Goal: Task Accomplishment & Management: Use online tool/utility

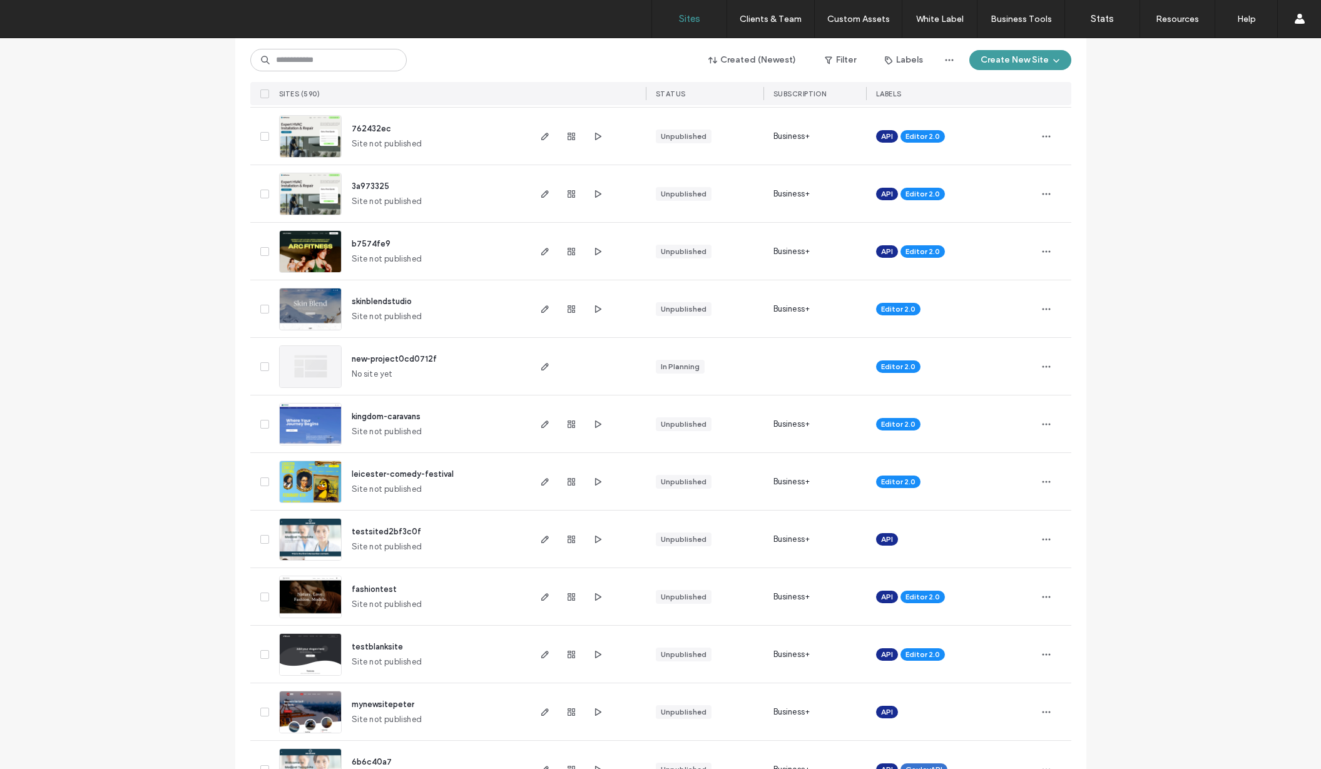
scroll to position [774, 0]
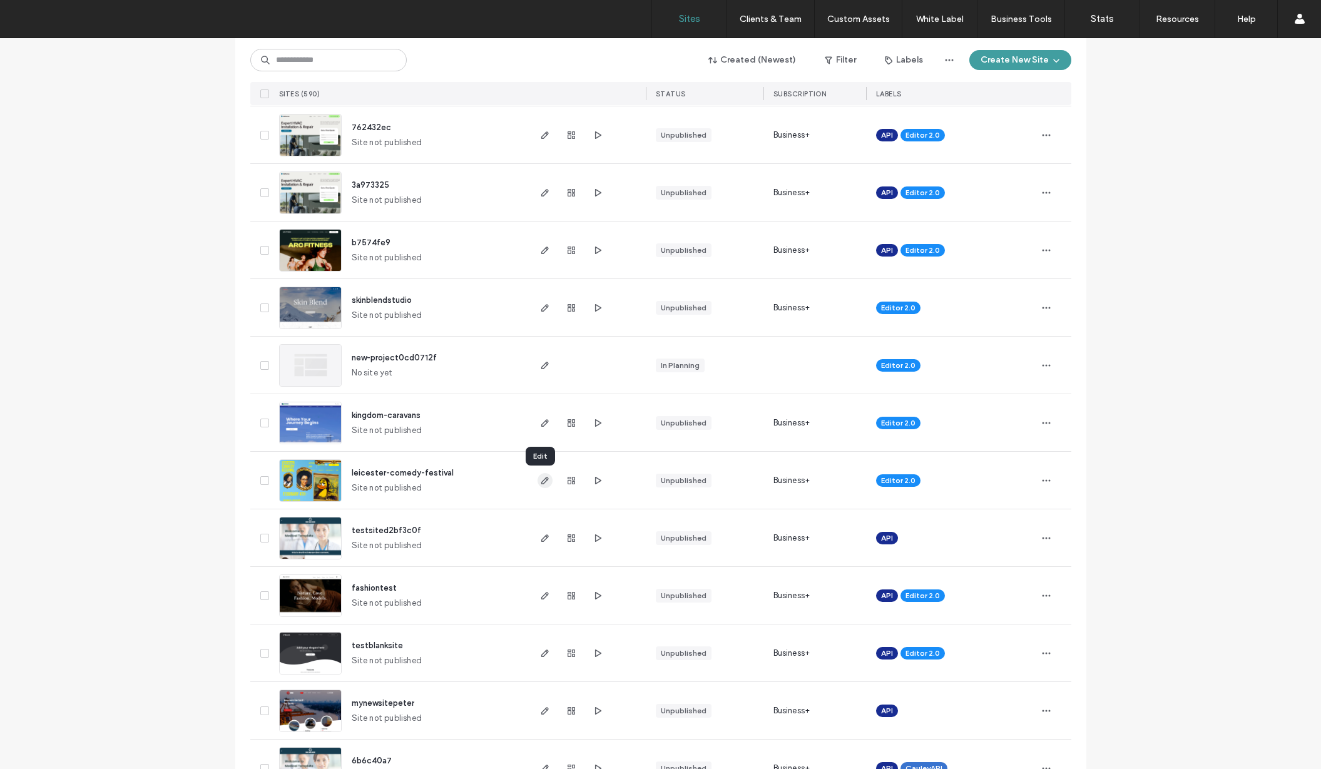
click at [542, 478] on icon "button" at bounding box center [545, 481] width 10 height 10
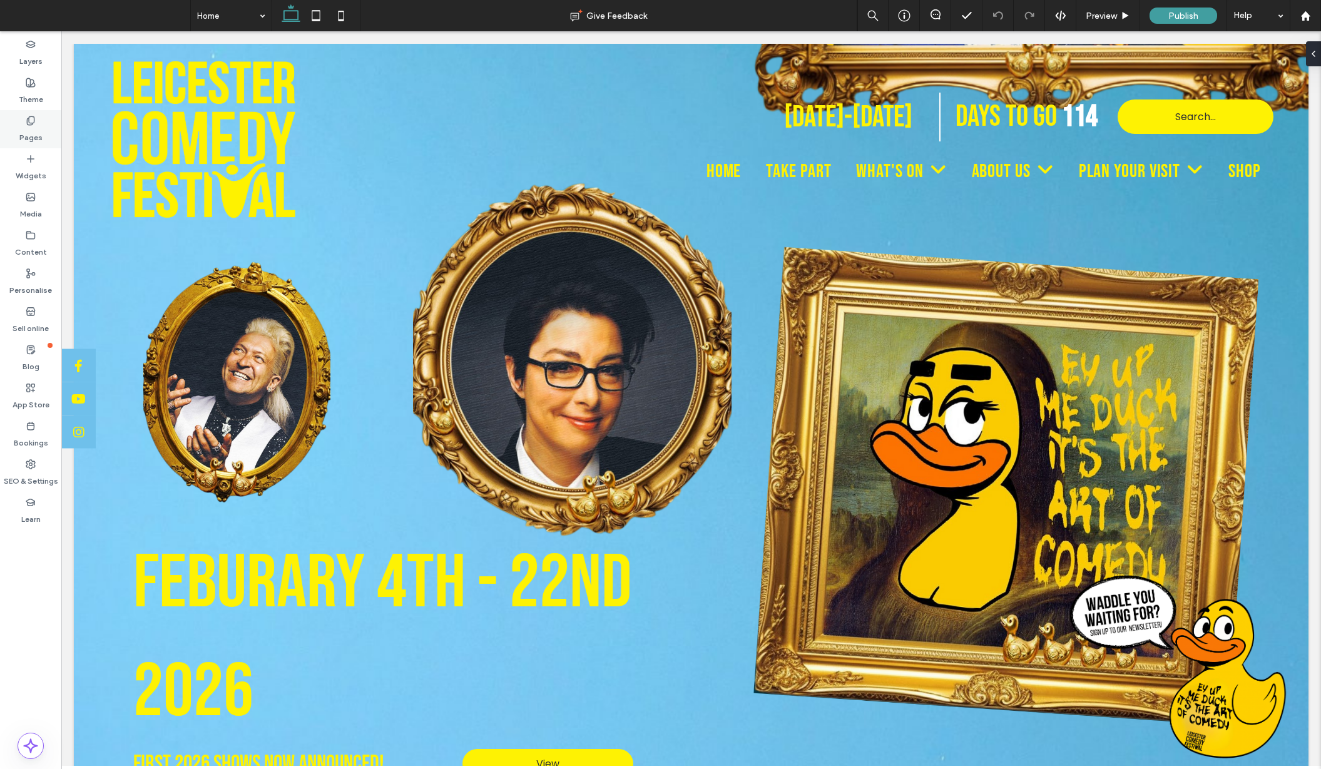
click at [24, 118] on div "Pages" at bounding box center [30, 129] width 61 height 38
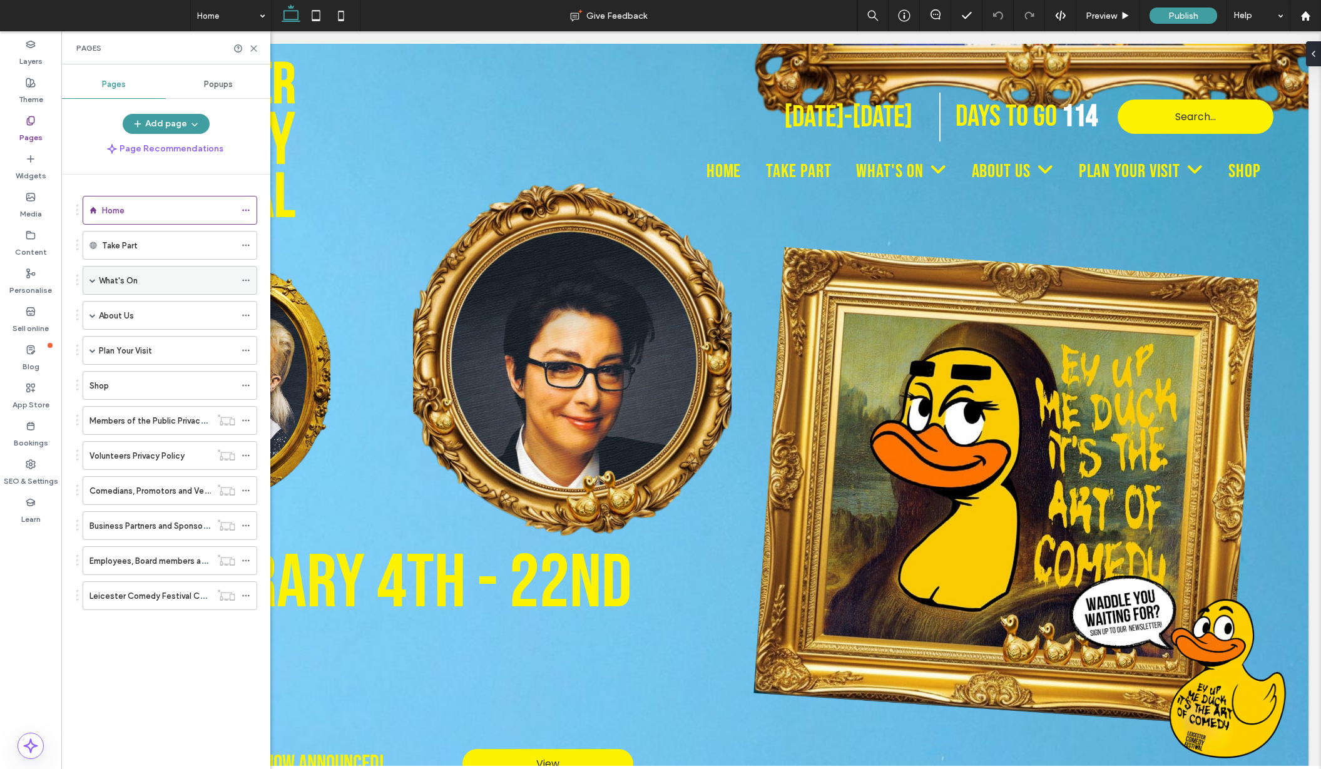
click at [93, 279] on span at bounding box center [93, 280] width 6 height 6
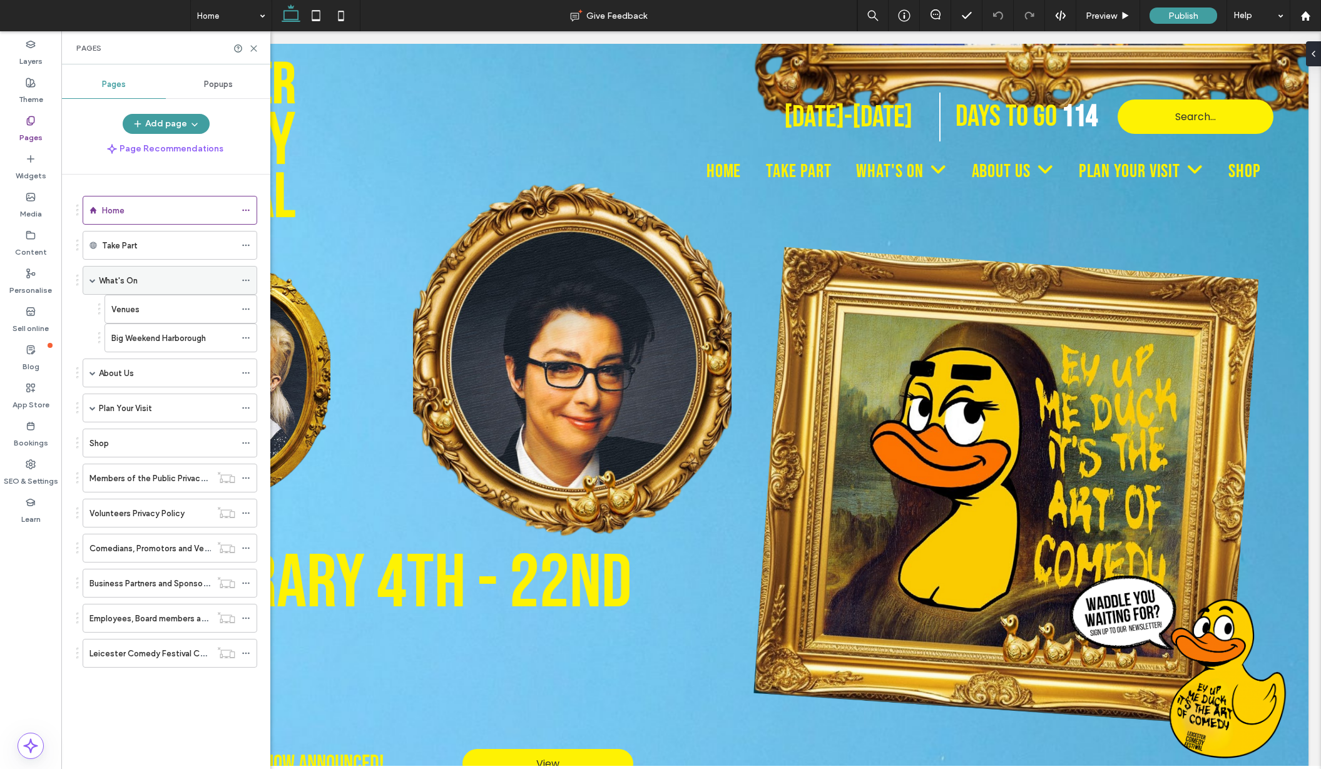
click at [136, 283] on label "What's On" at bounding box center [118, 281] width 39 height 22
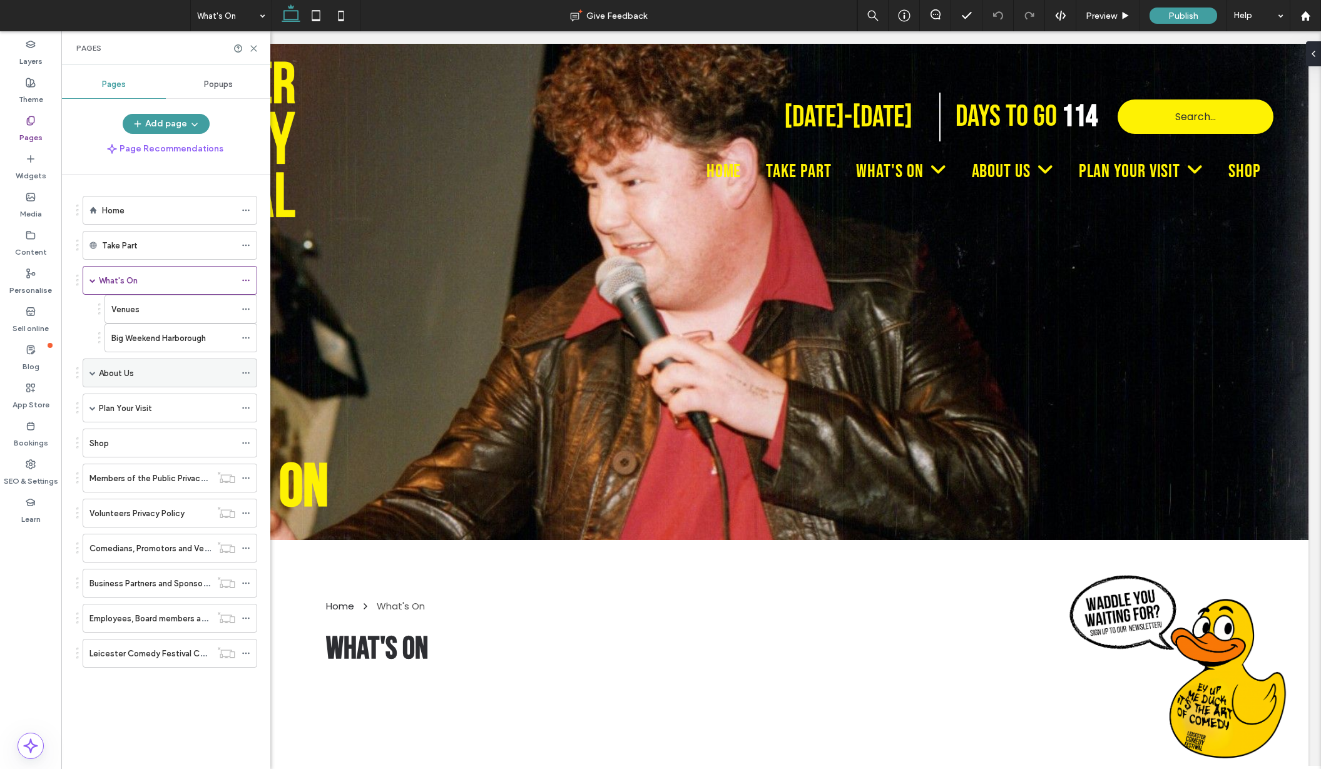
click at [121, 376] on label "About Us" at bounding box center [116, 373] width 35 height 22
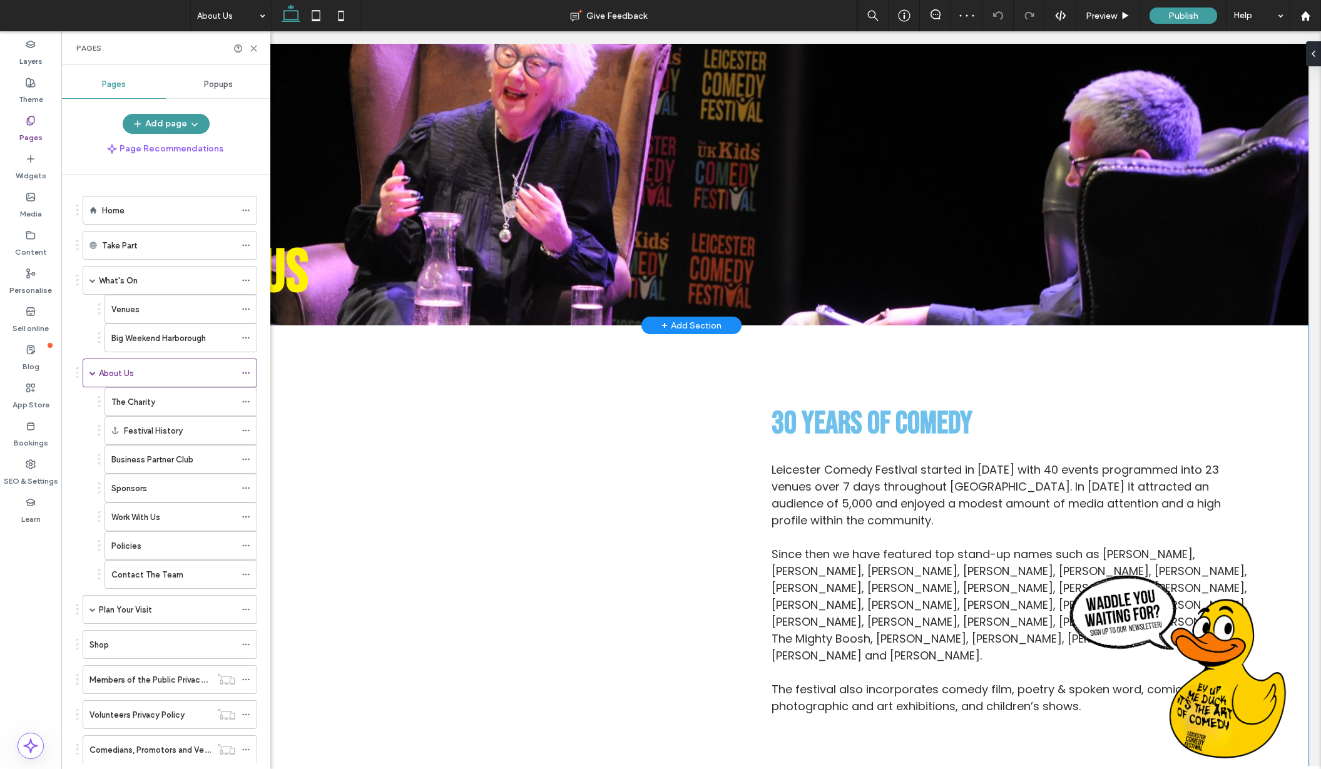
scroll to position [264, 0]
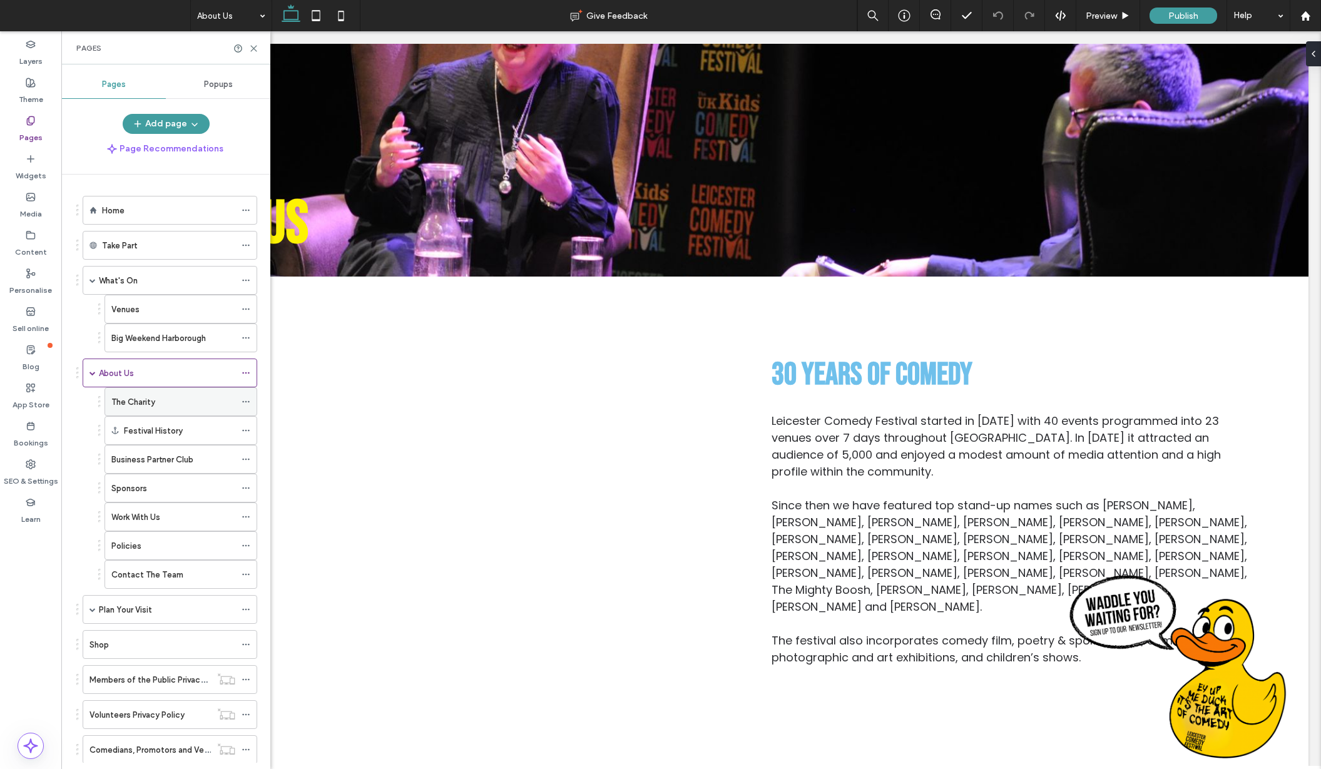
click at [156, 404] on div "The Charity" at bounding box center [173, 402] width 124 height 13
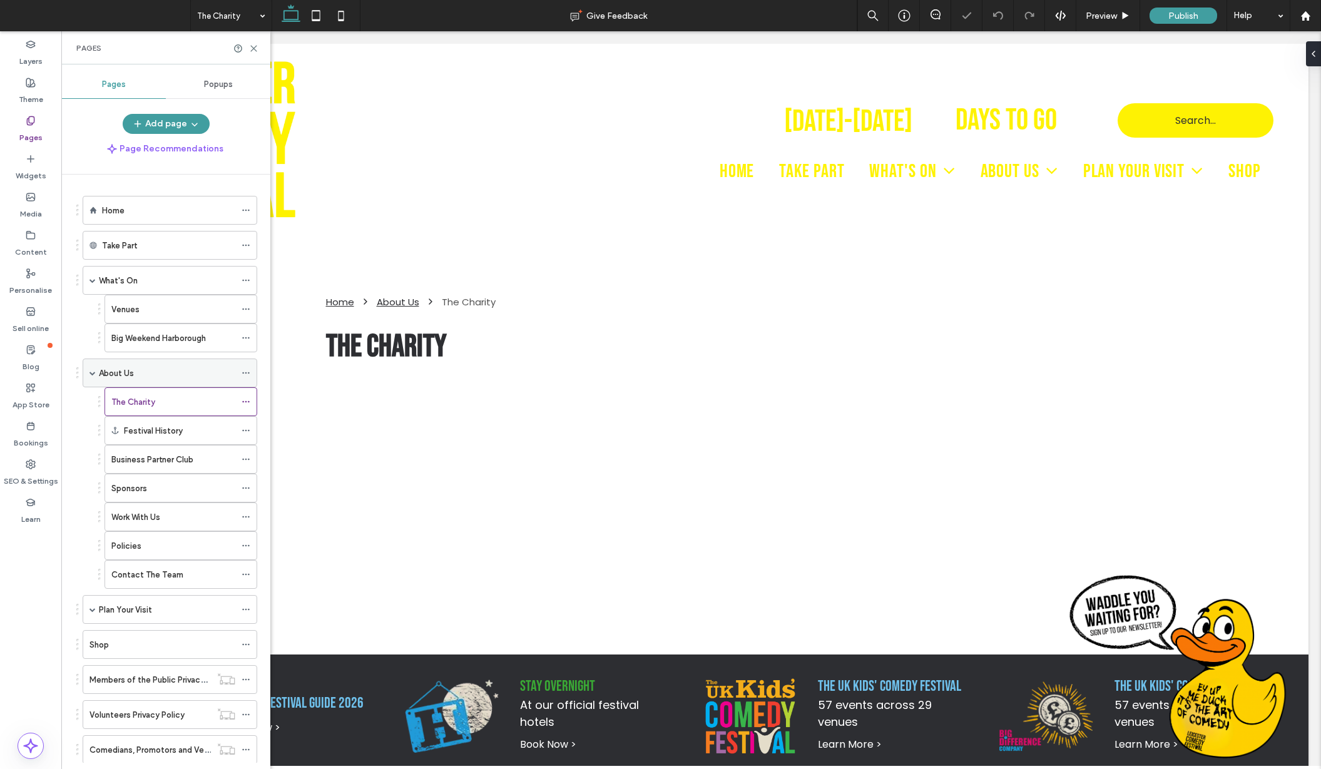
drag, startPoint x: 170, startPoint y: 372, endPoint x: 235, endPoint y: 370, distance: 65.8
click at [170, 372] on div "About Us" at bounding box center [167, 373] width 136 height 13
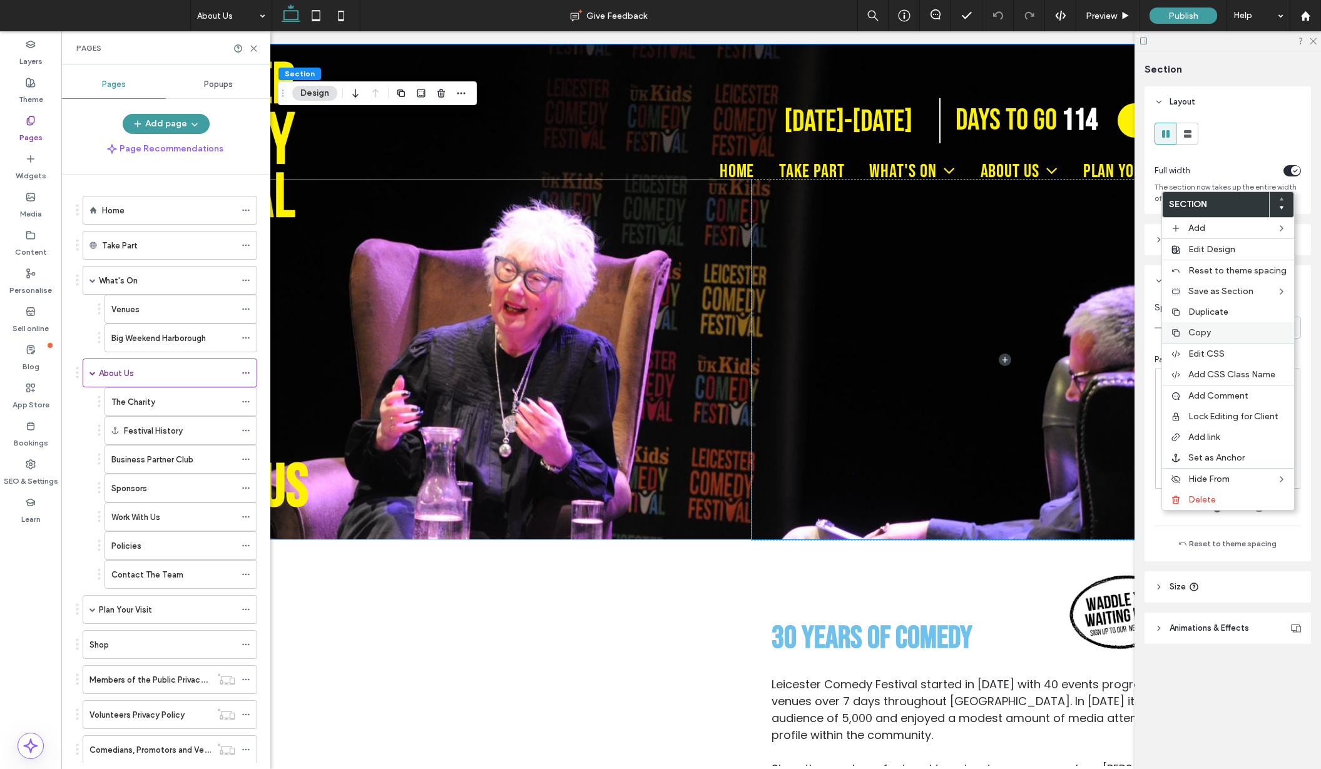
click at [1207, 327] on span "Copy" at bounding box center [1200, 332] width 23 height 11
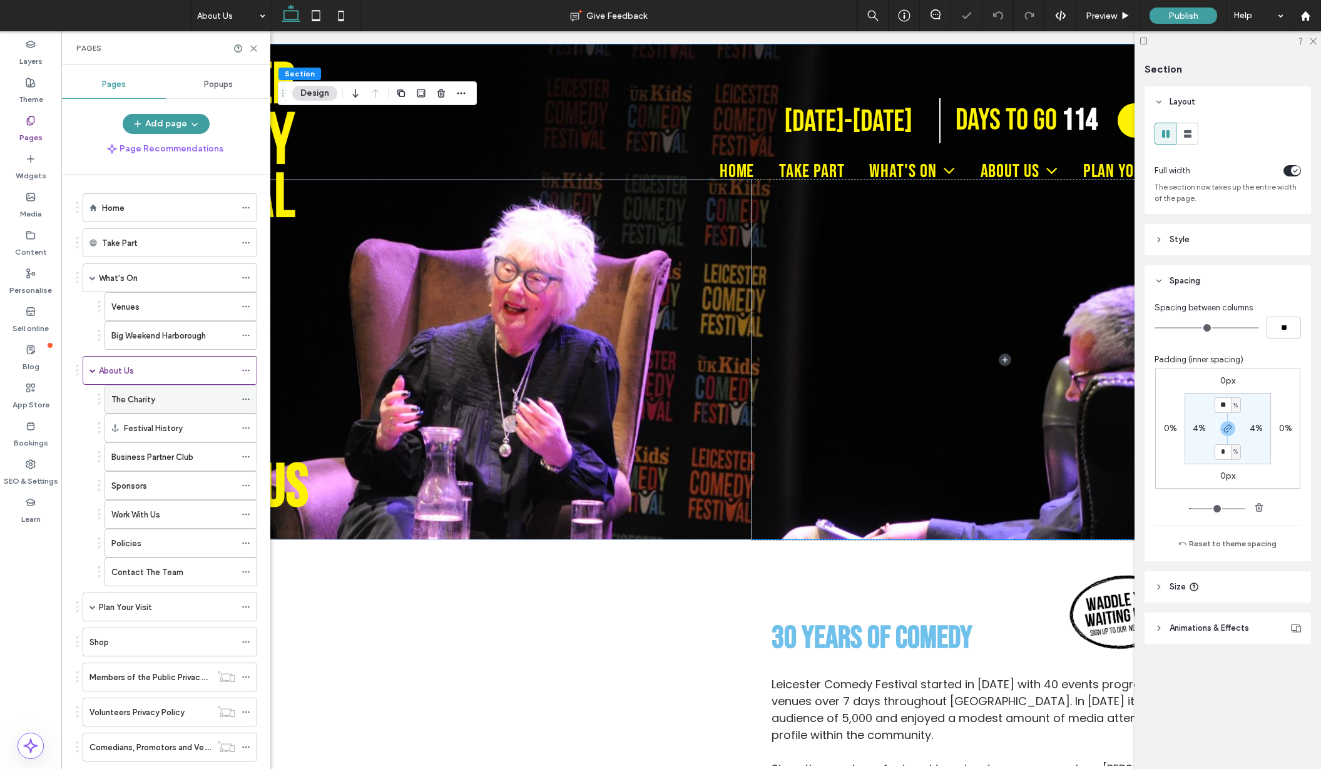
click at [168, 406] on div "The Charity" at bounding box center [173, 399] width 124 height 13
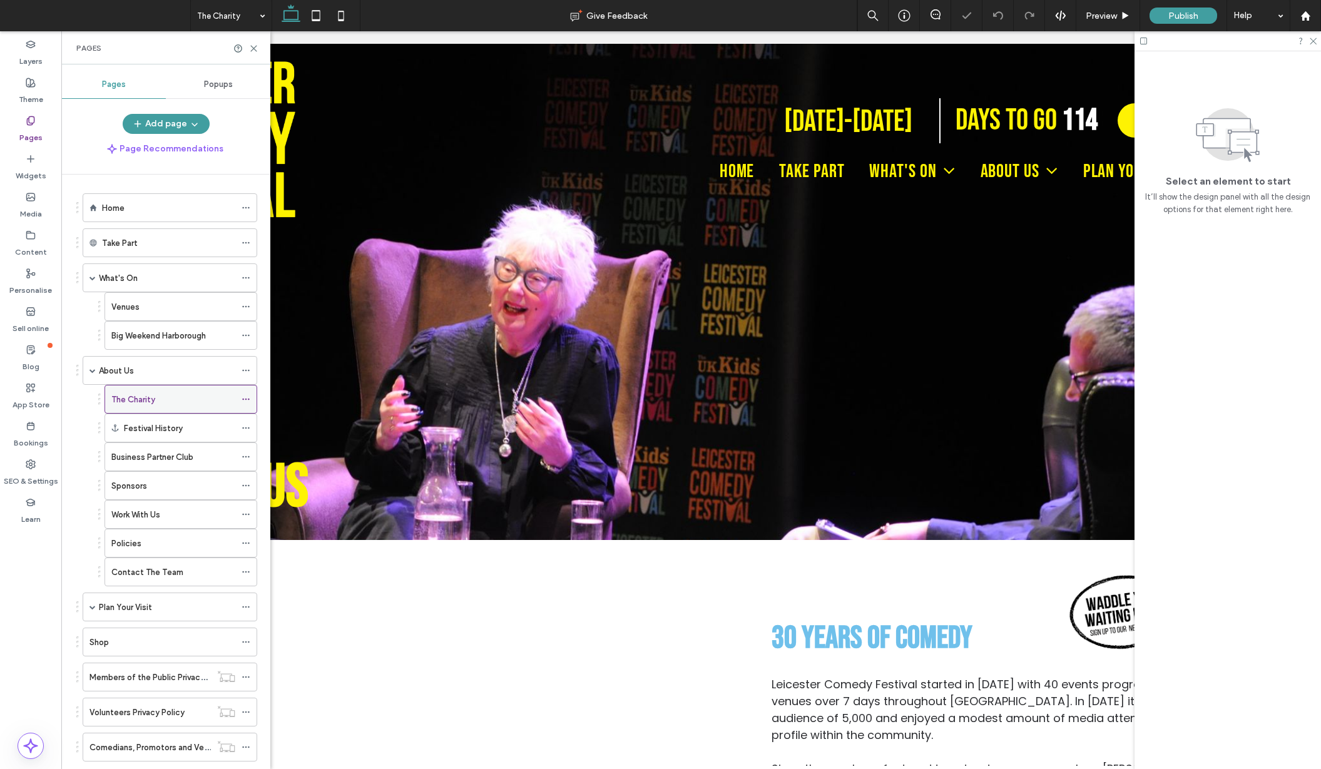
scroll to position [1, 0]
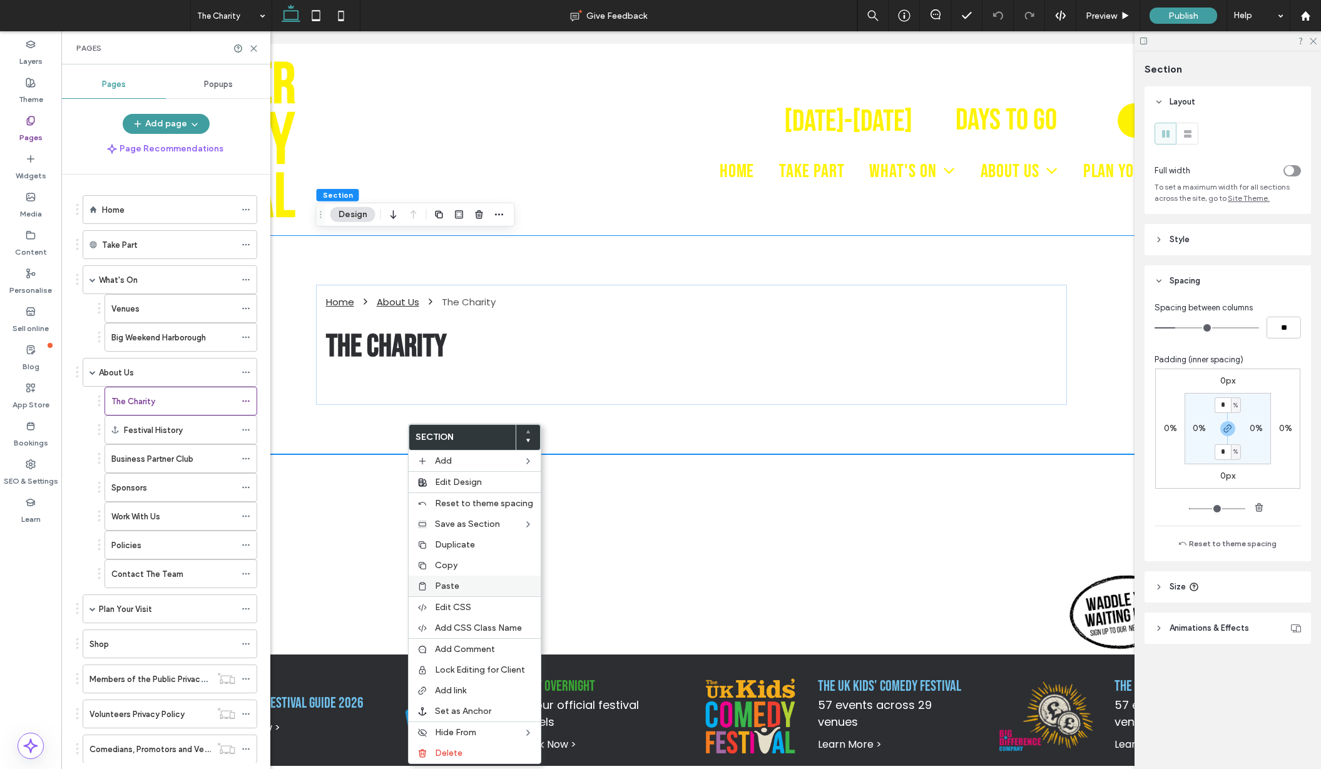
click at [443, 582] on span "Paste" at bounding box center [447, 586] width 24 height 11
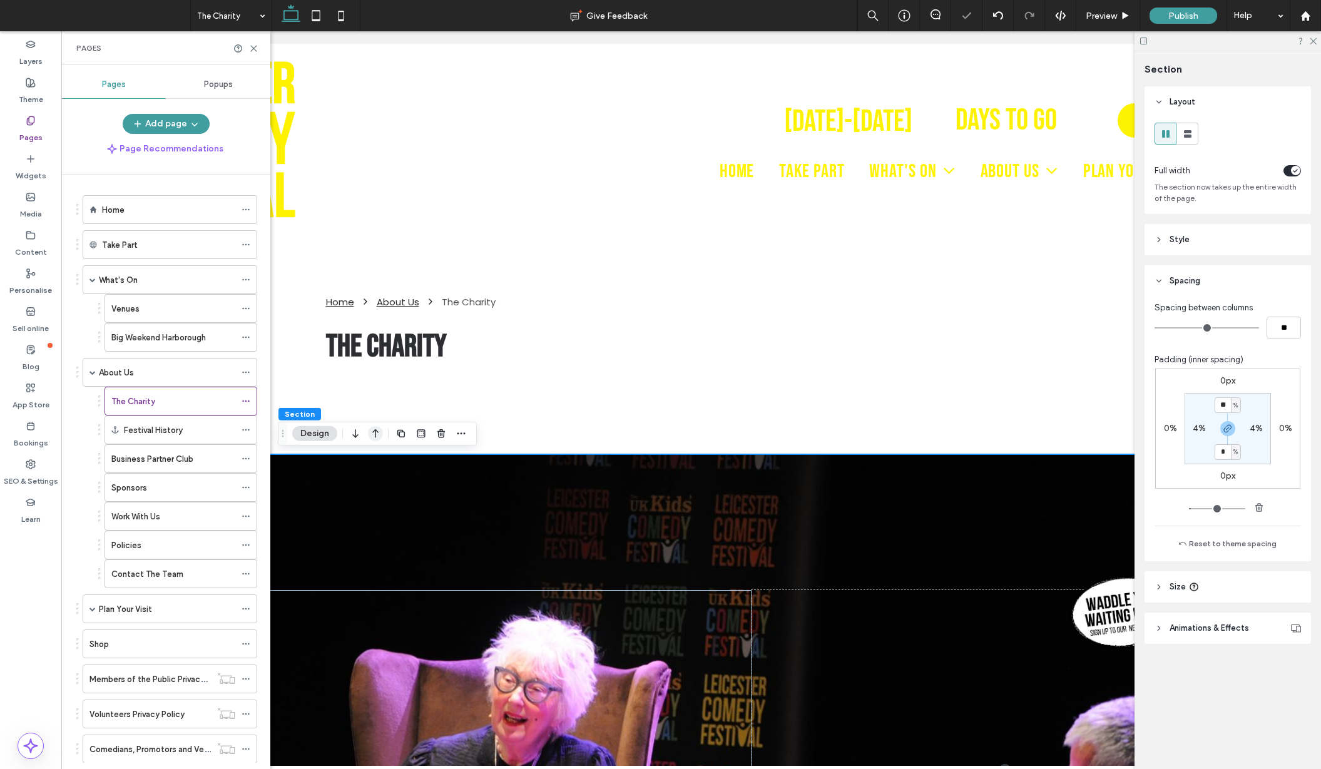
click at [376, 434] on use "button" at bounding box center [375, 433] width 6 height 9
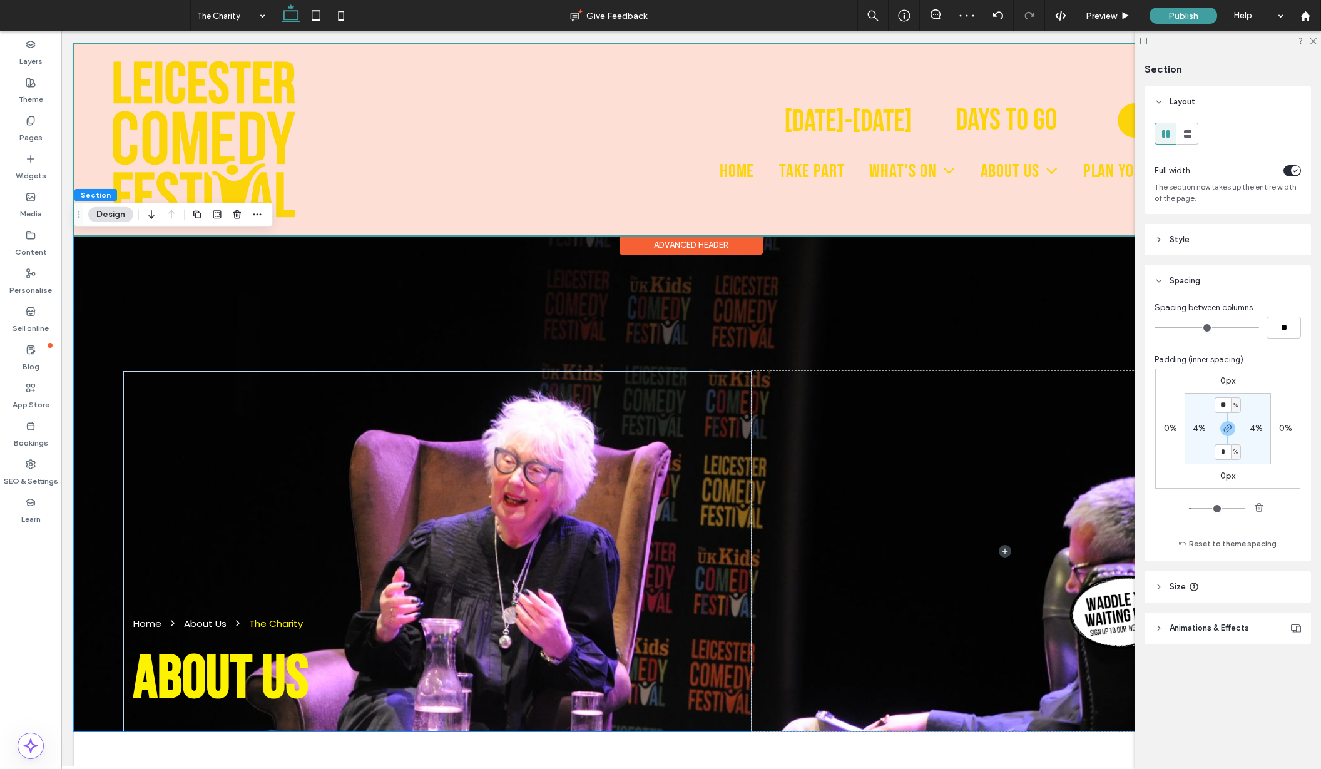
click at [717, 242] on div "Advanced Header" at bounding box center [691, 244] width 143 height 19
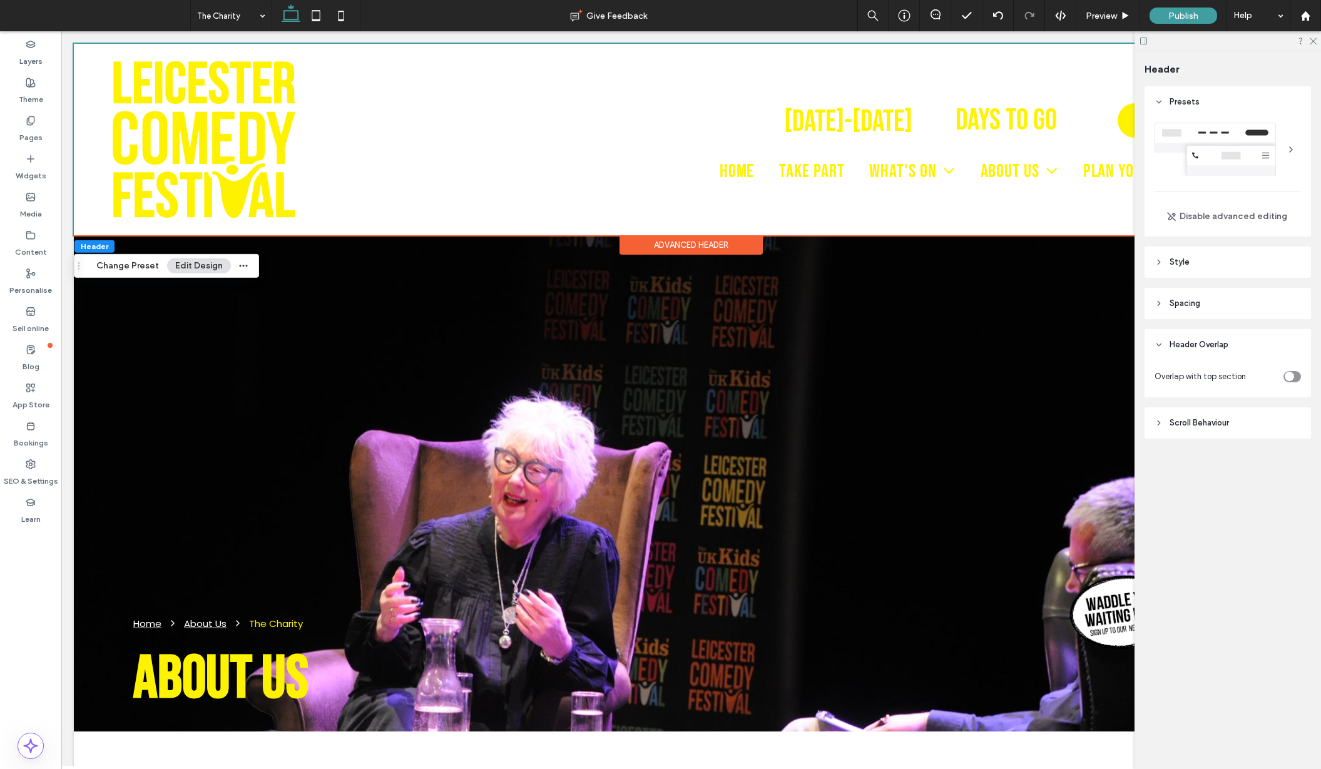
click at [1288, 376] on icon "toggle" at bounding box center [1289, 377] width 5 height 4
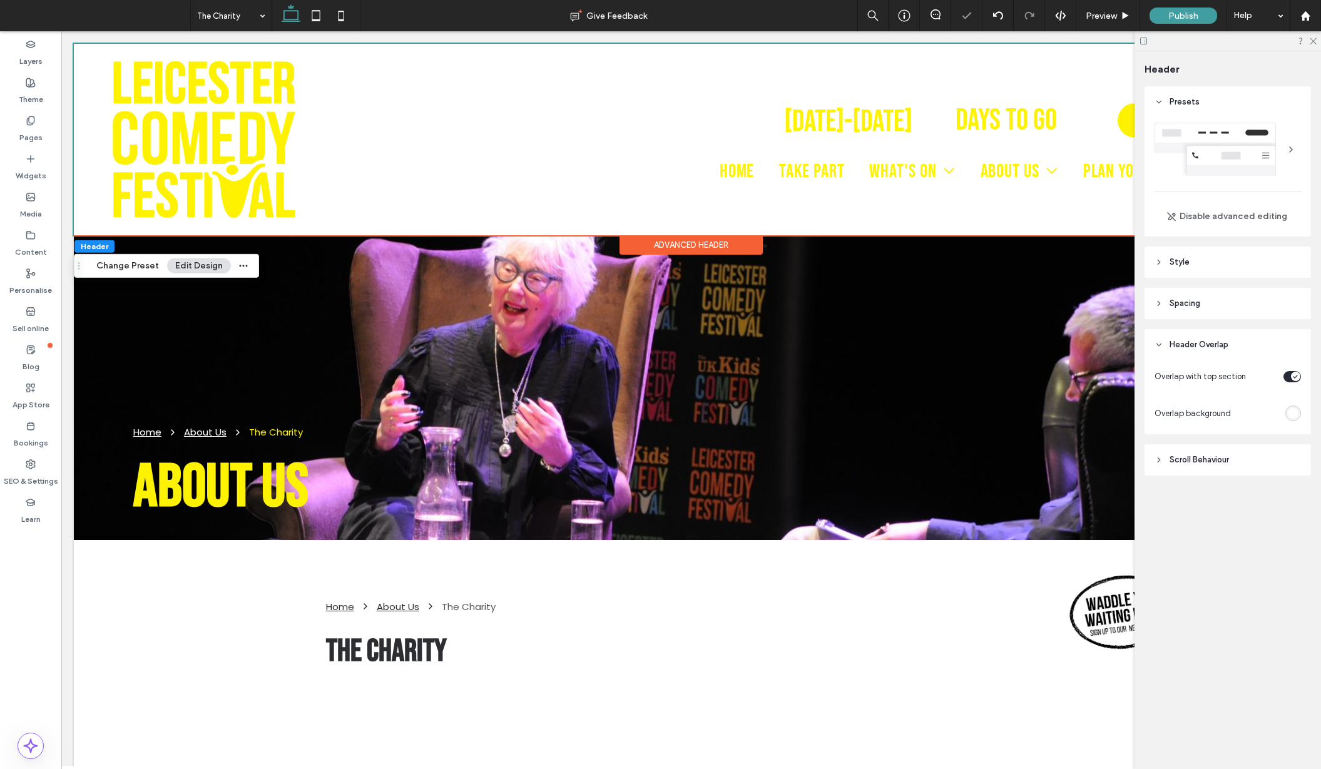
click at [1296, 417] on div "rgba(255, 255, 255, 1)" at bounding box center [1293, 413] width 11 height 11
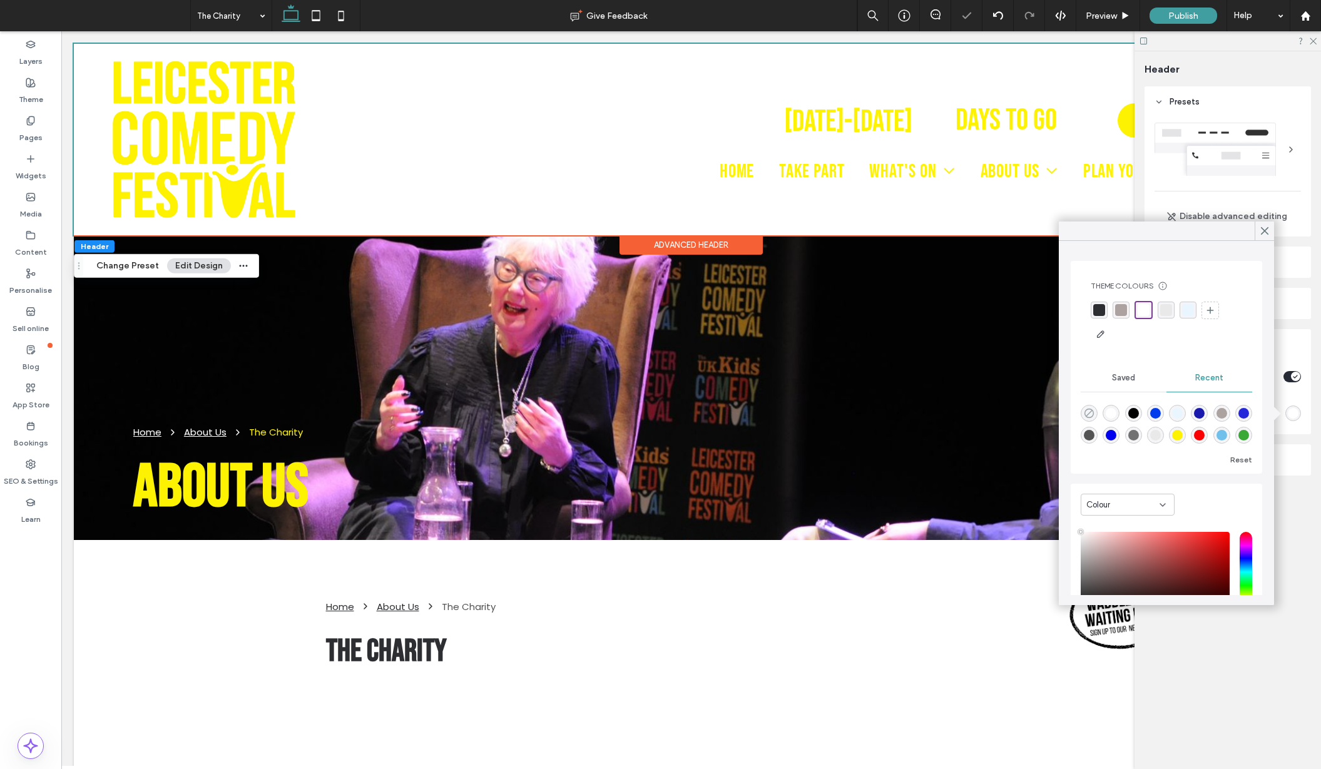
click at [1089, 409] on use "rgba(0, 0, 0, 0)" at bounding box center [1089, 413] width 9 height 9
type input "*******"
type input "*"
type input "**"
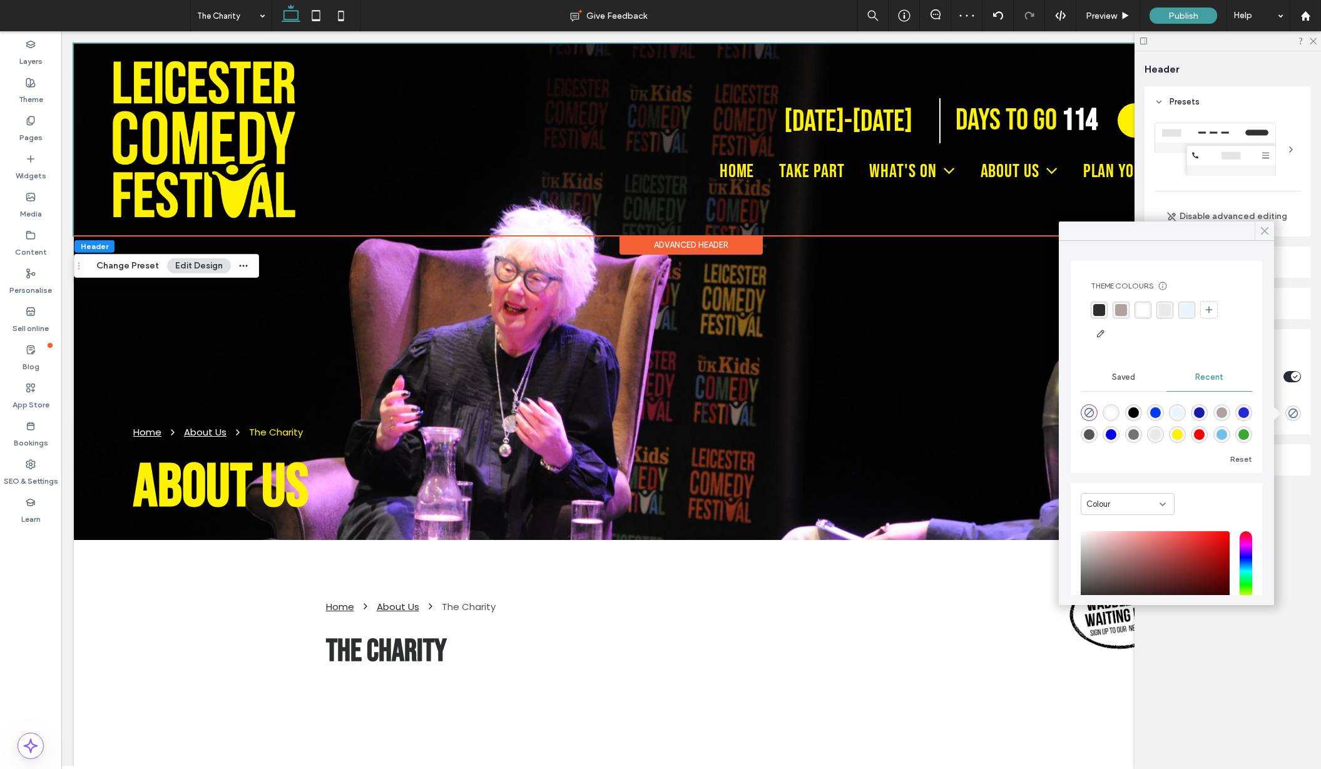
click at [1263, 231] on icon at bounding box center [1264, 230] width 11 height 11
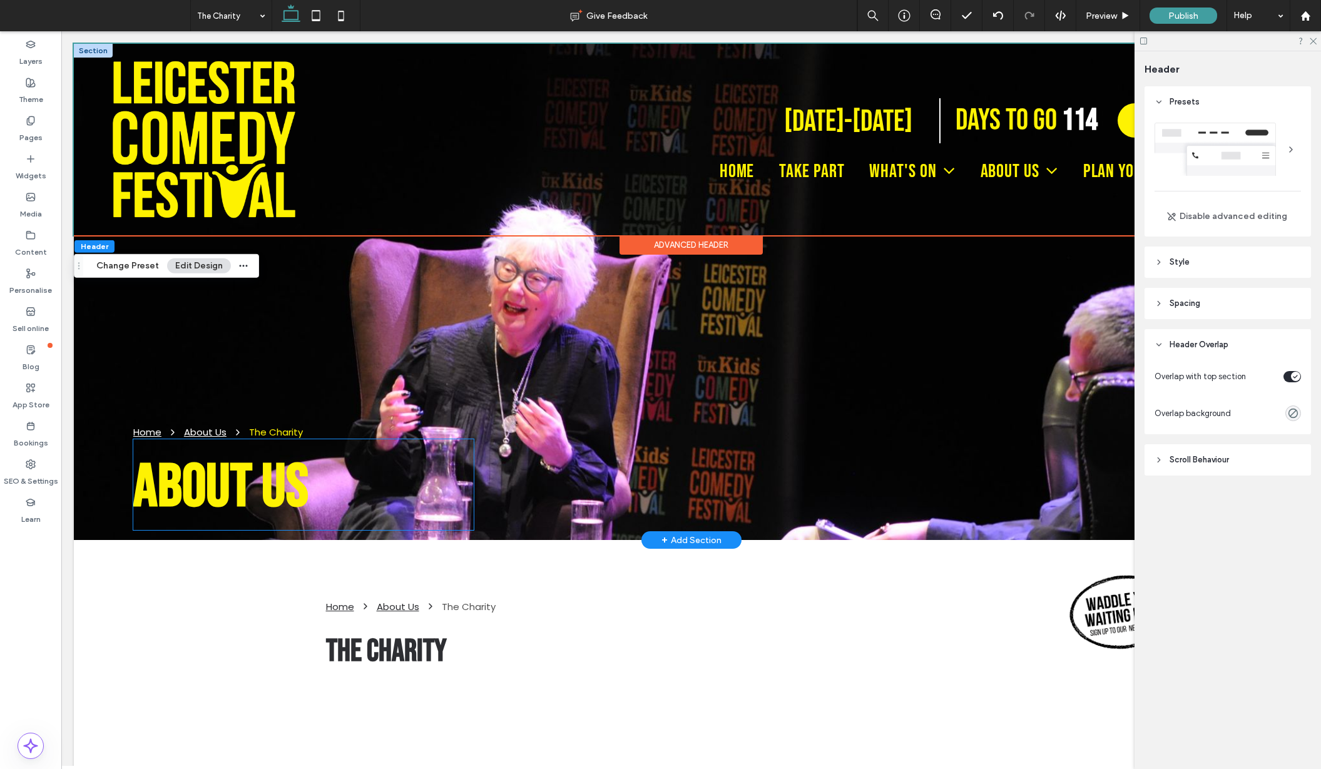
click at [192, 486] on span "About US" at bounding box center [220, 488] width 175 height 72
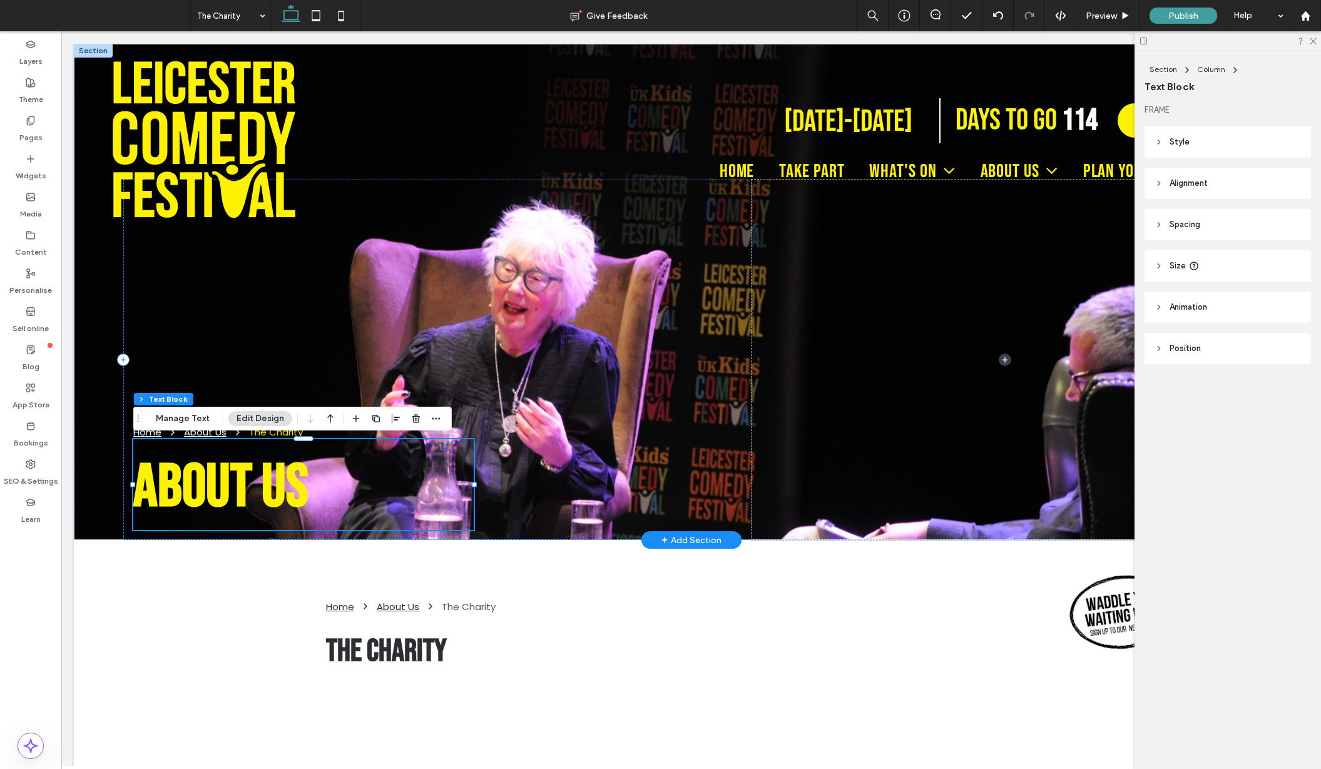
click at [192, 486] on div "About US" at bounding box center [303, 484] width 341 height 91
click at [192, 486] on span "About US" at bounding box center [220, 488] width 175 height 72
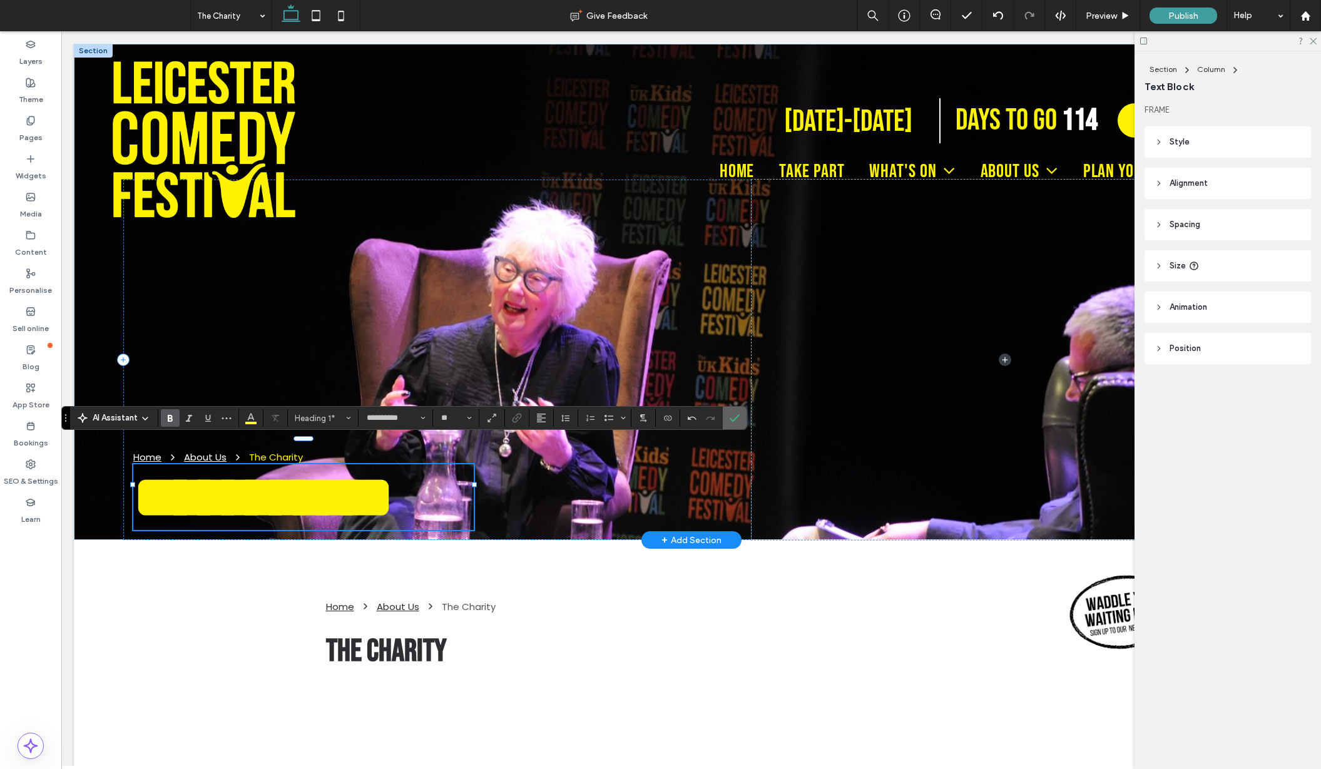
click at [736, 421] on icon "Confirm" at bounding box center [735, 418] width 10 height 10
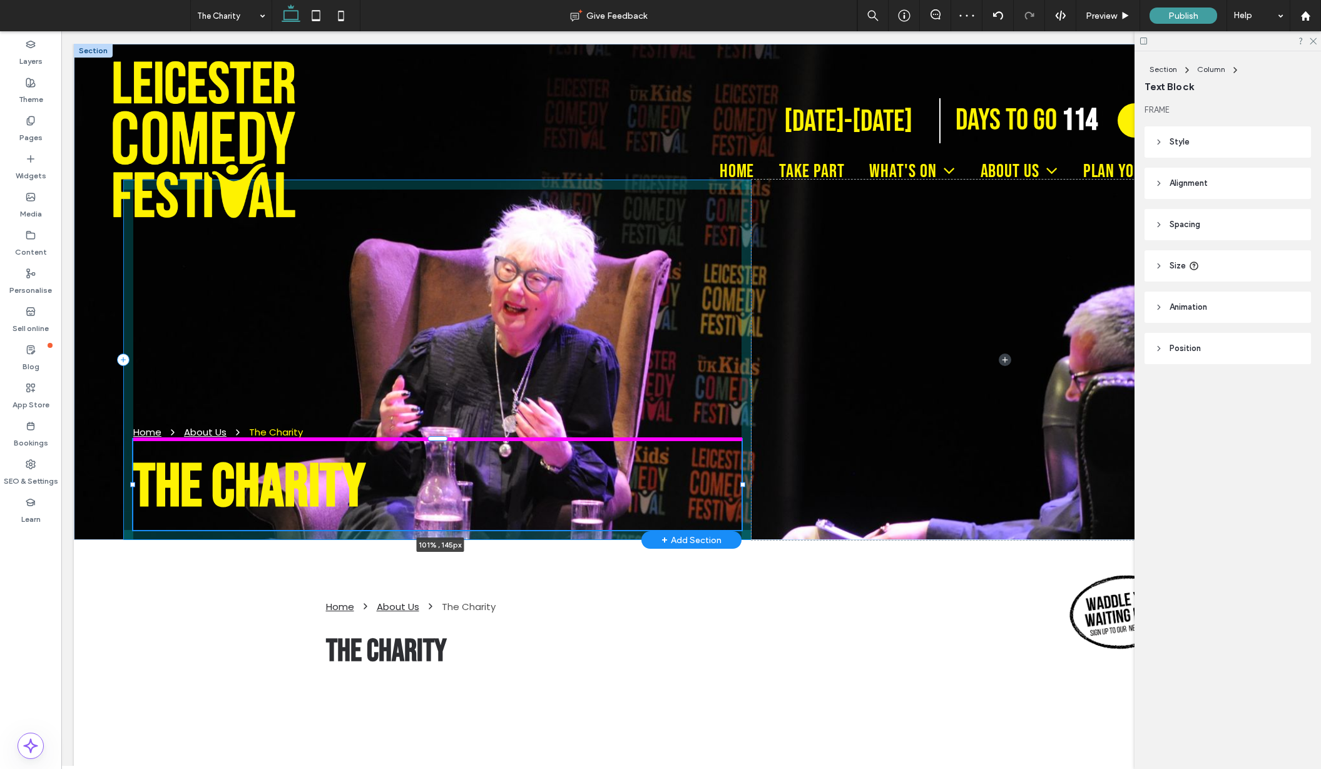
drag, startPoint x: 474, startPoint y: 486, endPoint x: 645, endPoint y: 466, distance: 172.0
click at [748, 478] on div "Home About Us The Charity THE CHARITY 101% , 145px" at bounding box center [691, 292] width 1235 height 496
type input "***"
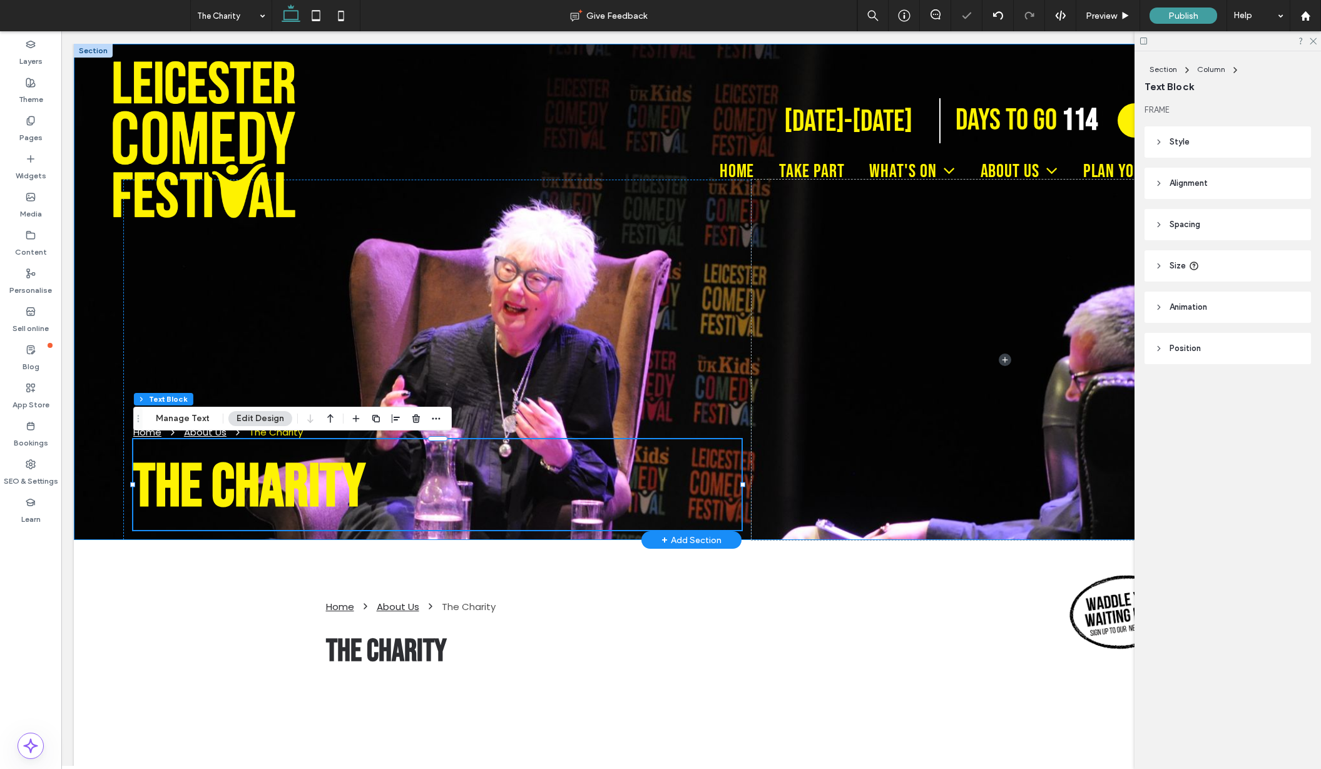
click at [82, 449] on div "Home About Us The Charity THE CHARITY 101% , 145px" at bounding box center [691, 292] width 1235 height 496
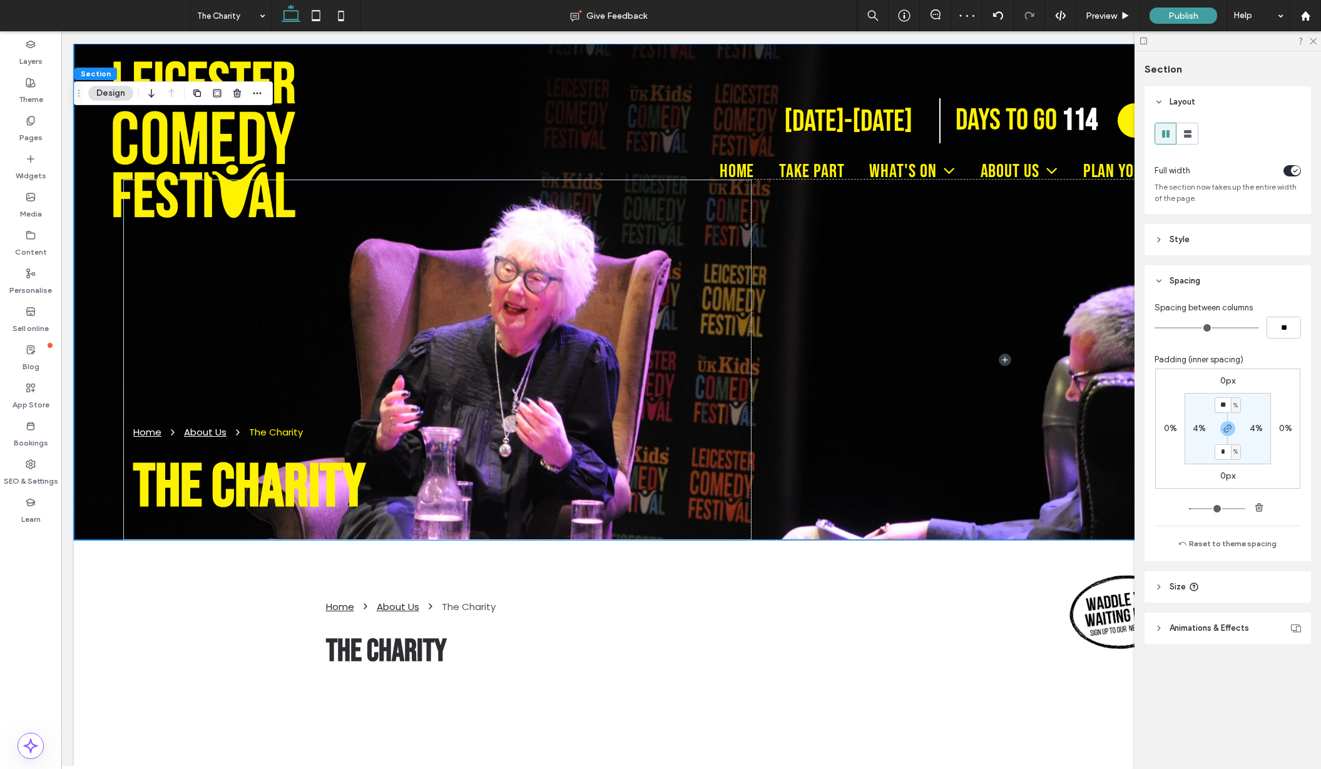
click at [1176, 233] on span "Style" at bounding box center [1180, 239] width 20 height 13
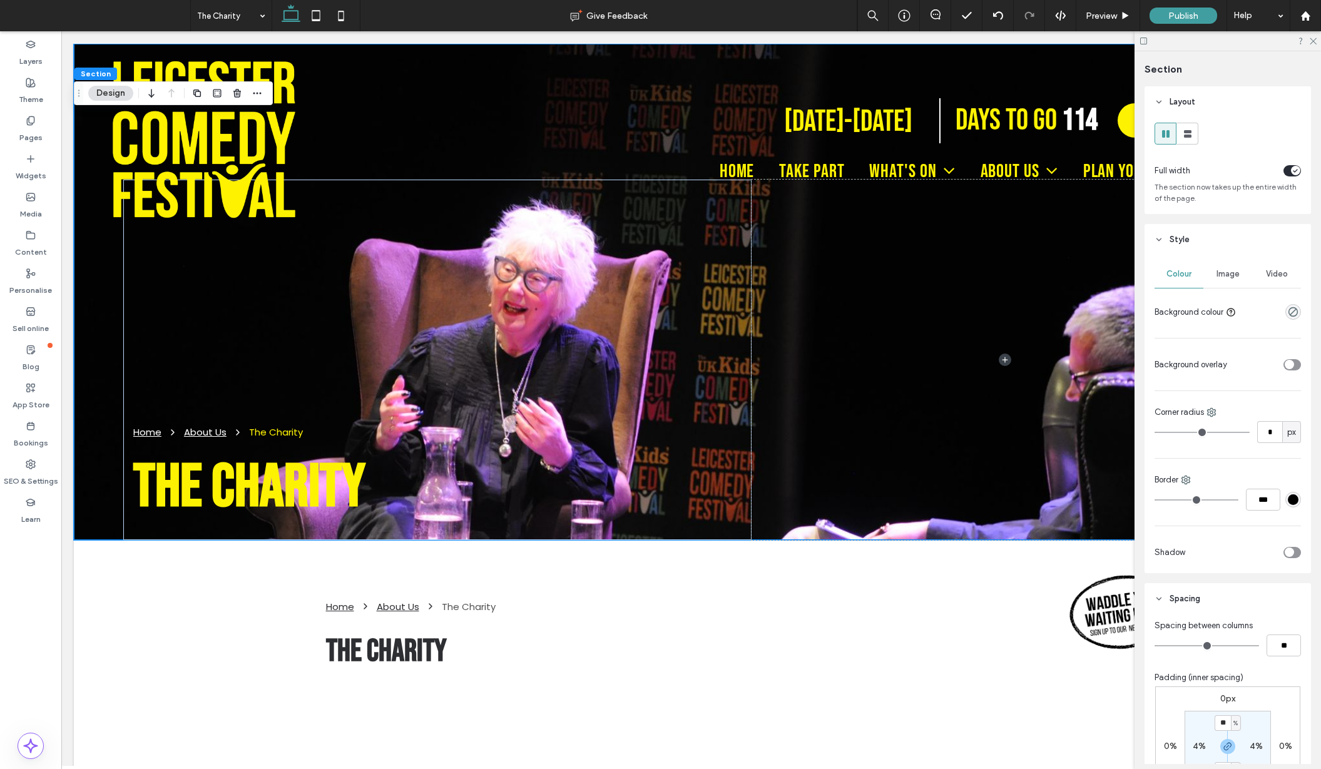
click at [1228, 273] on span "Image" at bounding box center [1228, 274] width 23 height 10
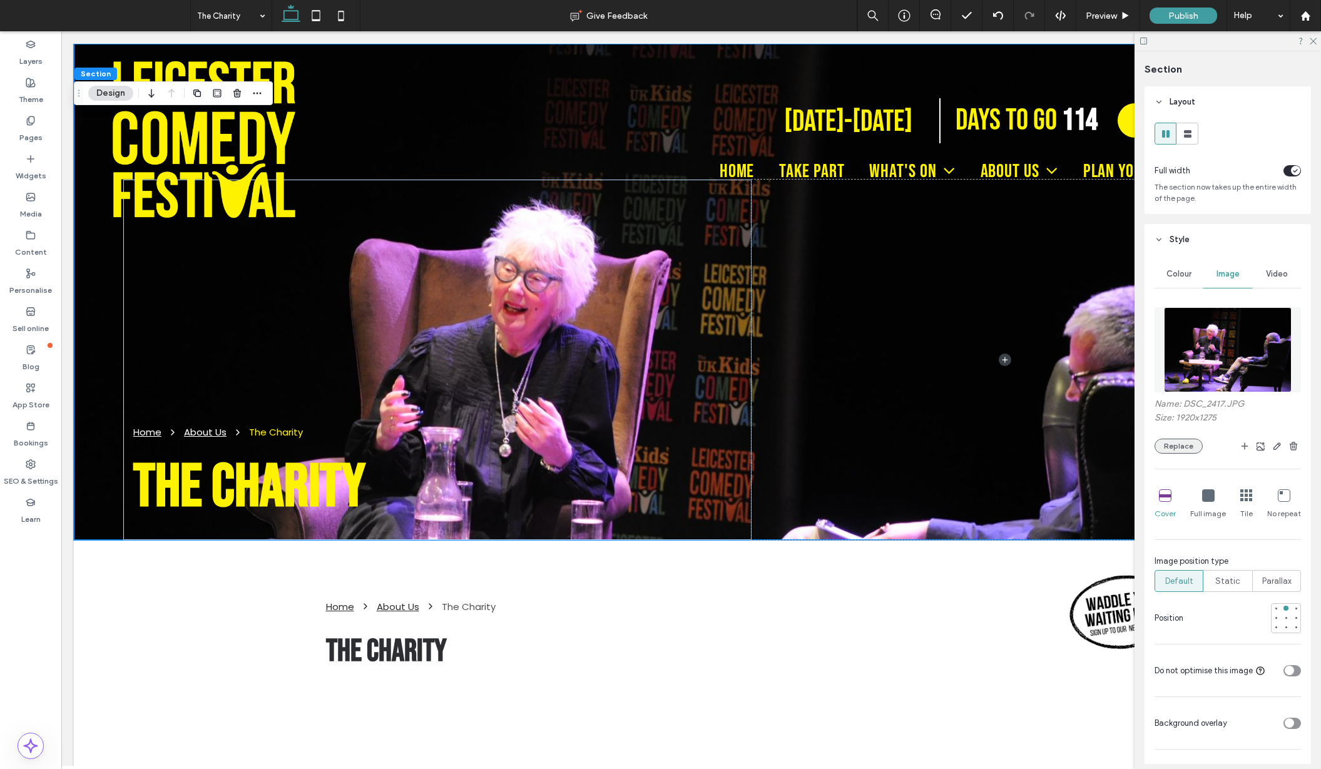
click at [1177, 449] on button "Replace" at bounding box center [1179, 446] width 48 height 15
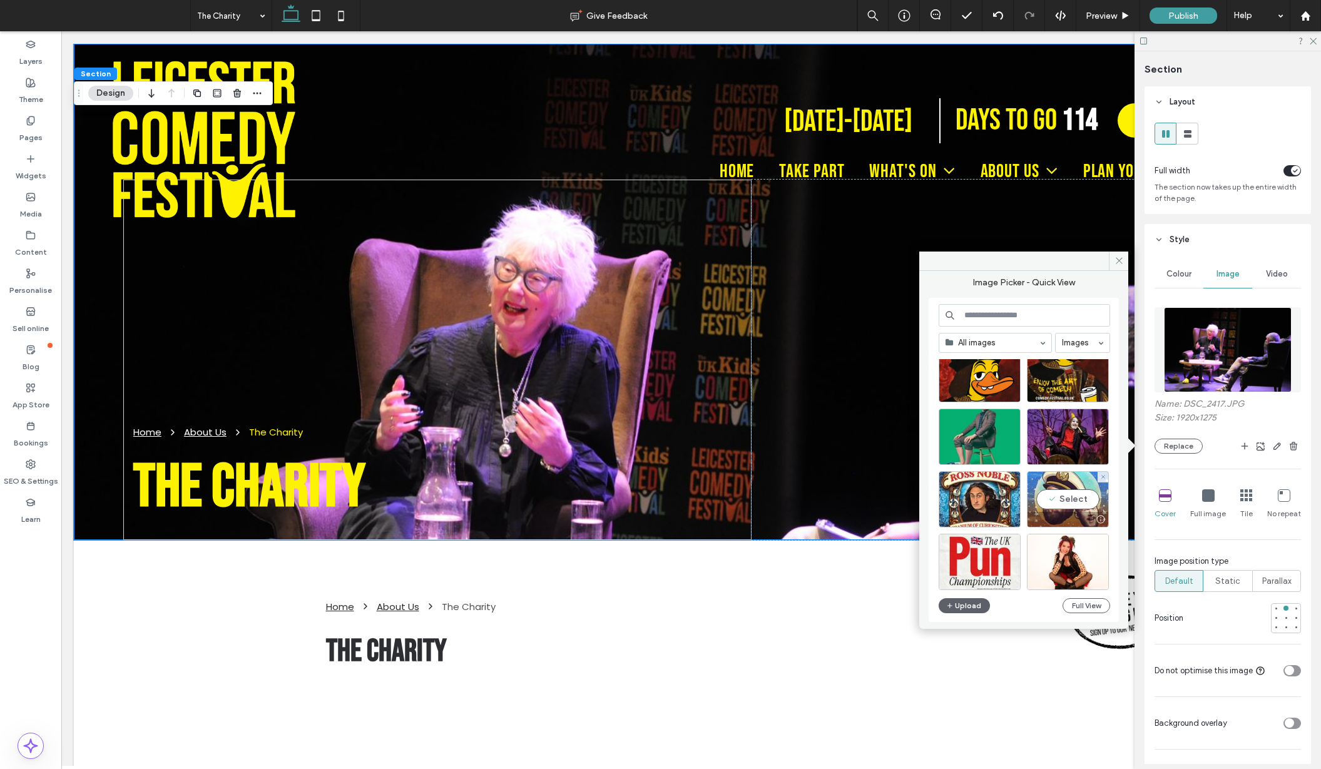
scroll to position [155, 0]
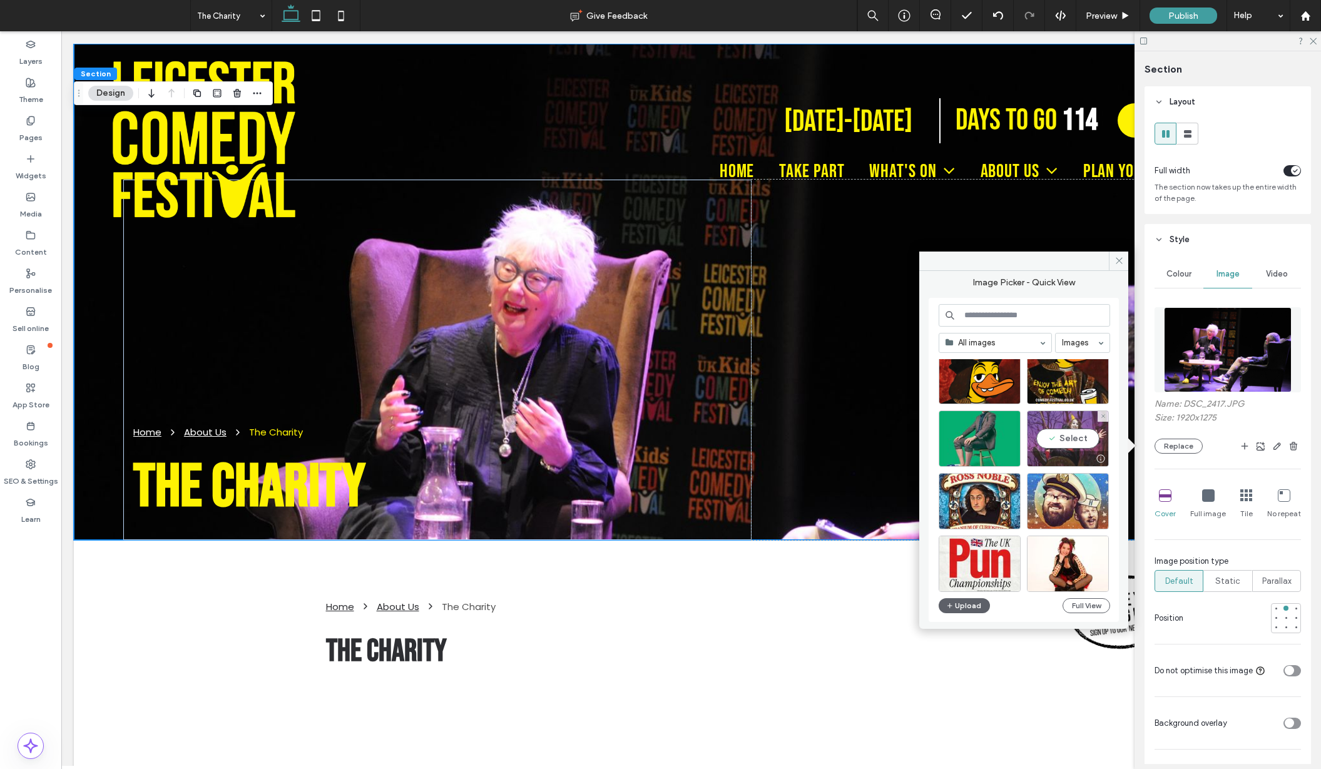
click at [1072, 438] on div "Select" at bounding box center [1068, 439] width 82 height 56
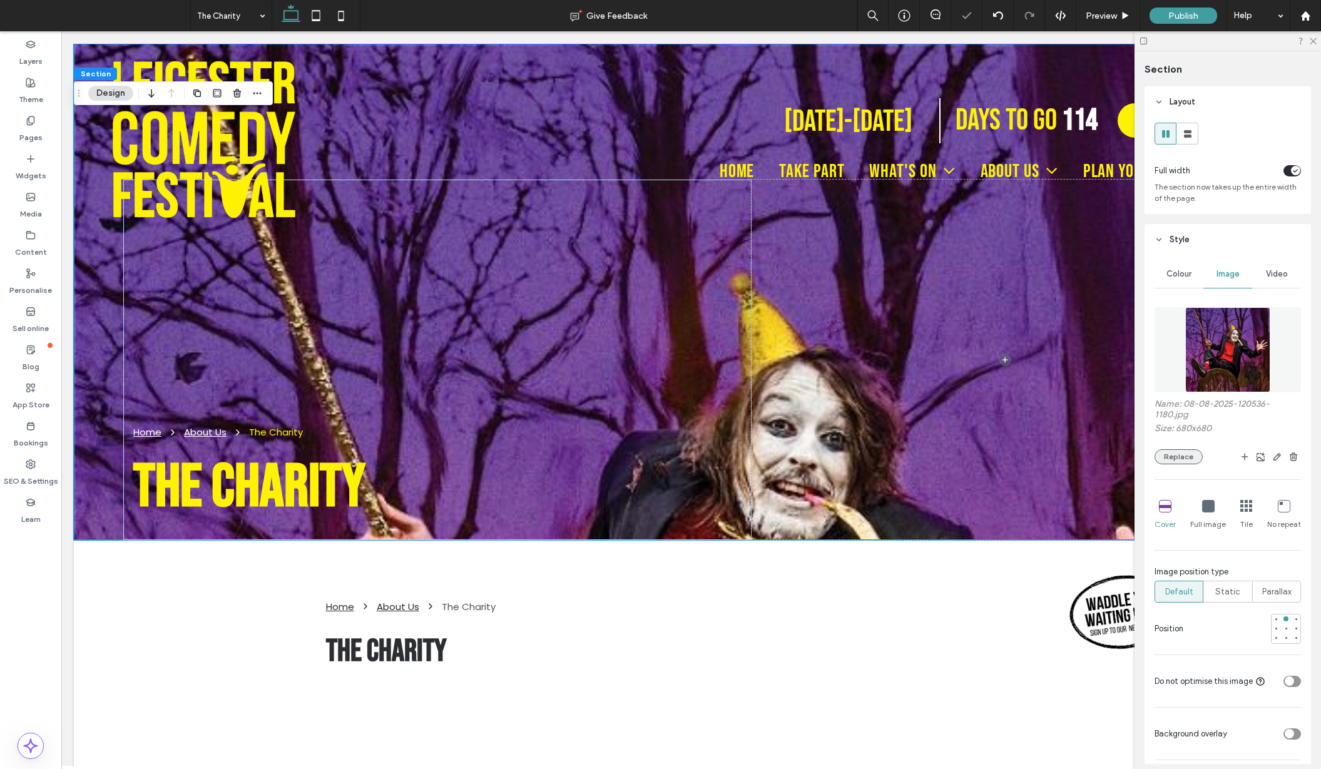
click at [1176, 454] on button "Replace" at bounding box center [1179, 456] width 48 height 15
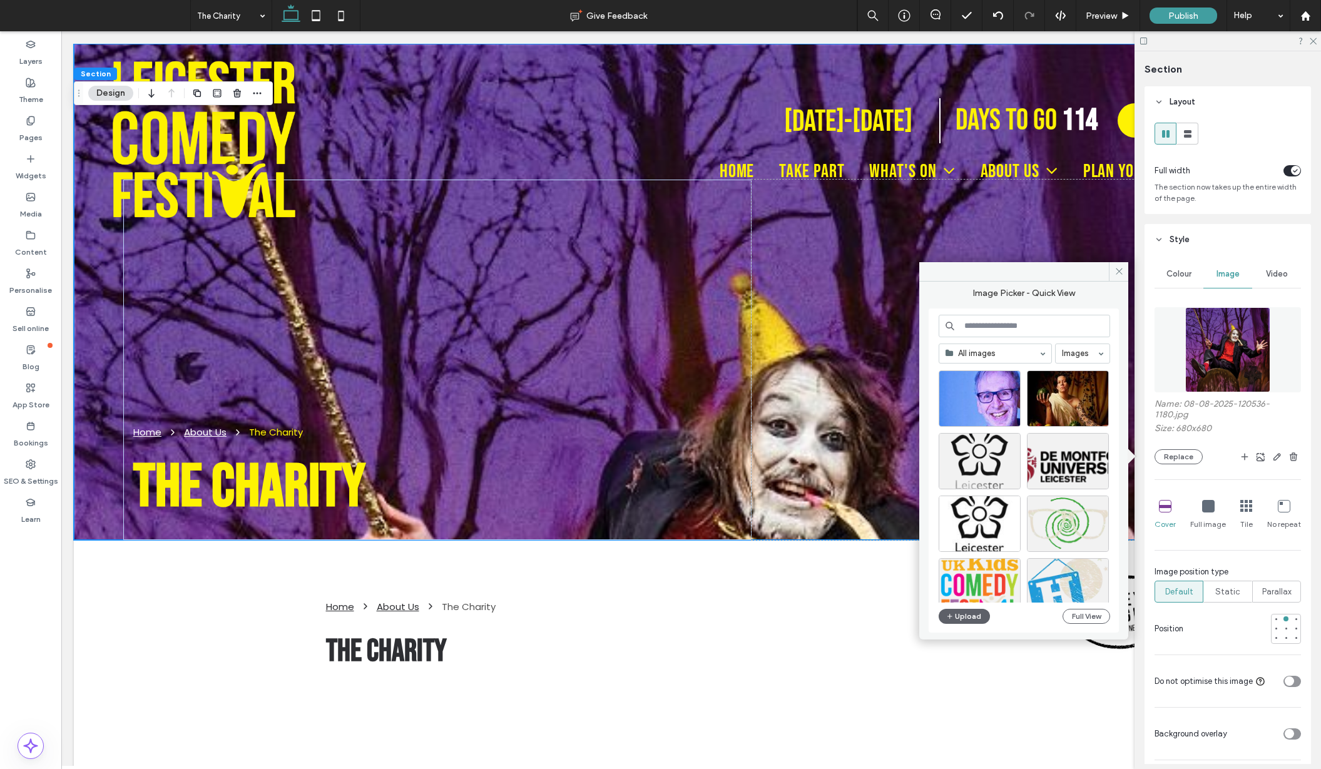
scroll to position [382, 0]
click at [1064, 399] on div "Site images Select" at bounding box center [1029, 486] width 181 height 233
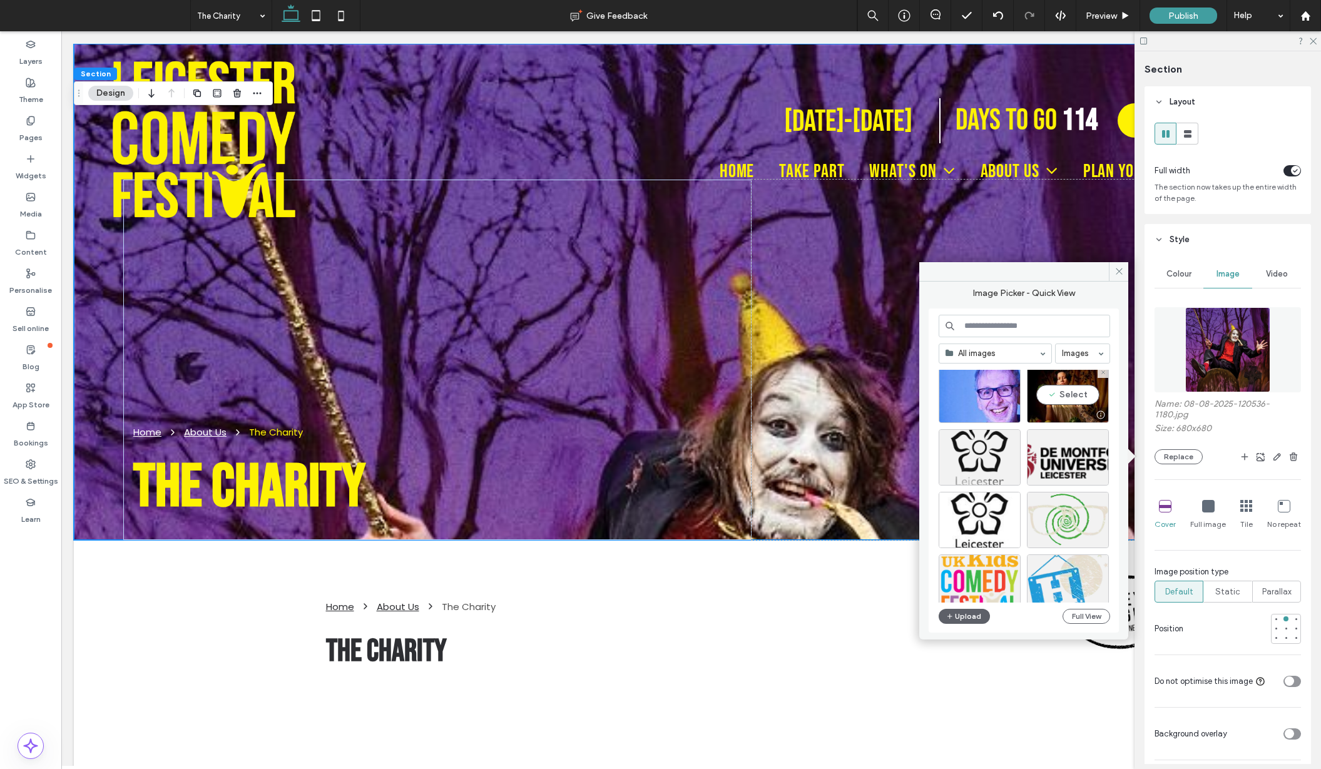
click at [1067, 391] on div "Site images Select" at bounding box center [1029, 486] width 181 height 233
click at [1062, 396] on div "Select" at bounding box center [1068, 392] width 82 height 56
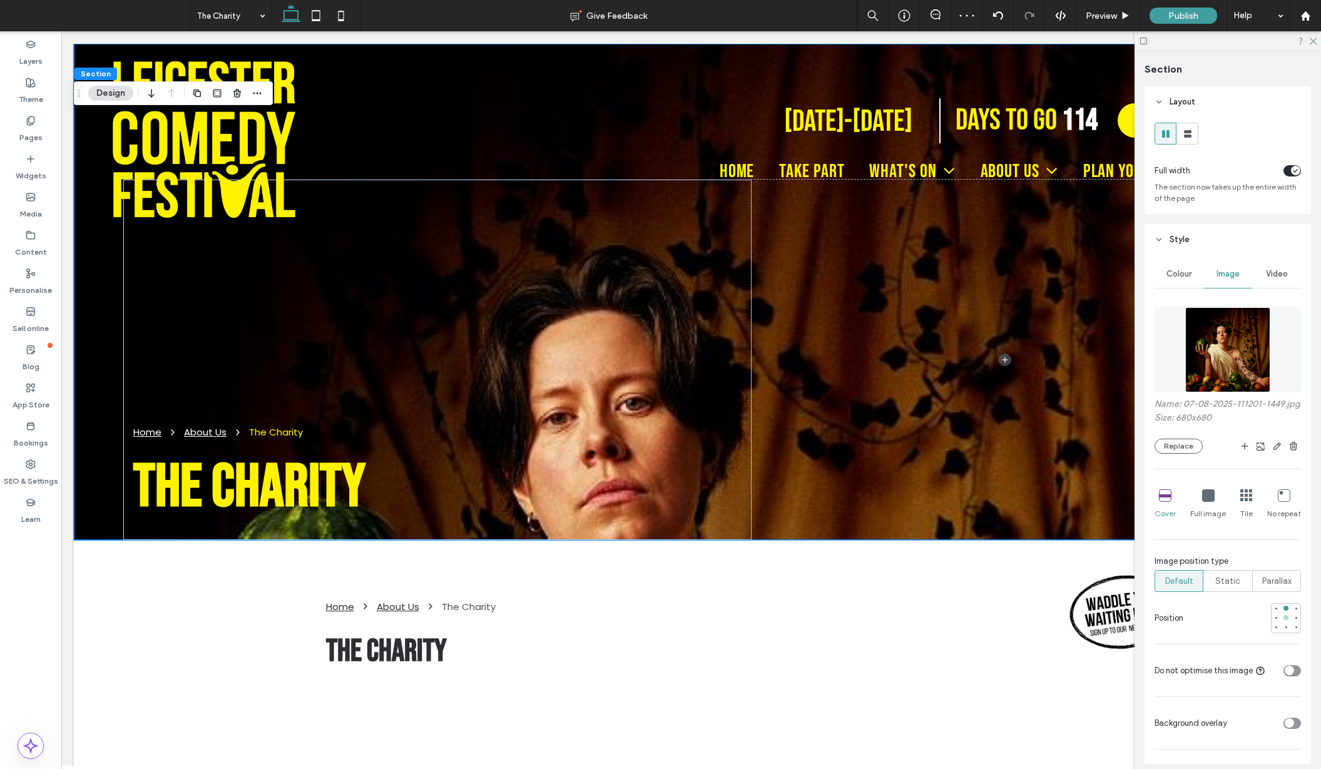
click at [1284, 618] on div at bounding box center [1286, 617] width 5 height 5
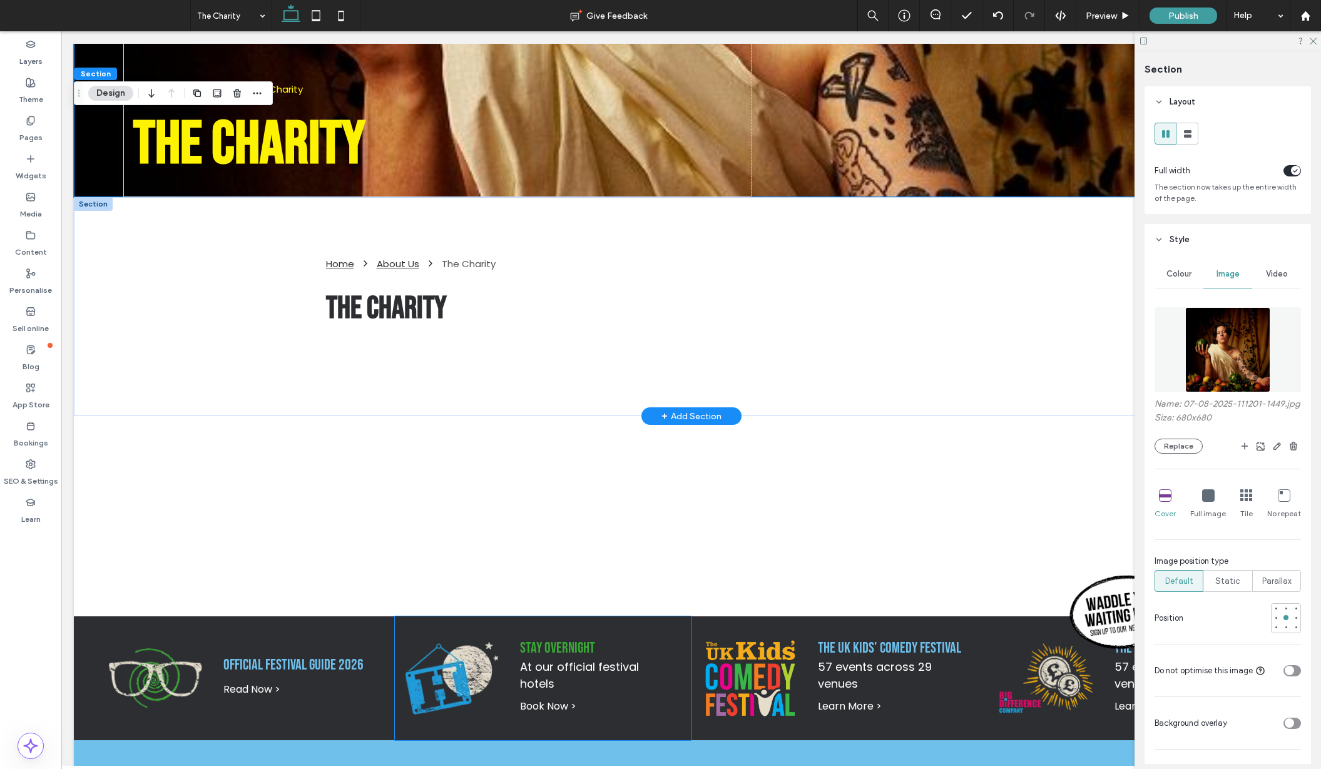
scroll to position [344, 0]
